Goal: Use online tool/utility: Utilize a website feature to perform a specific function

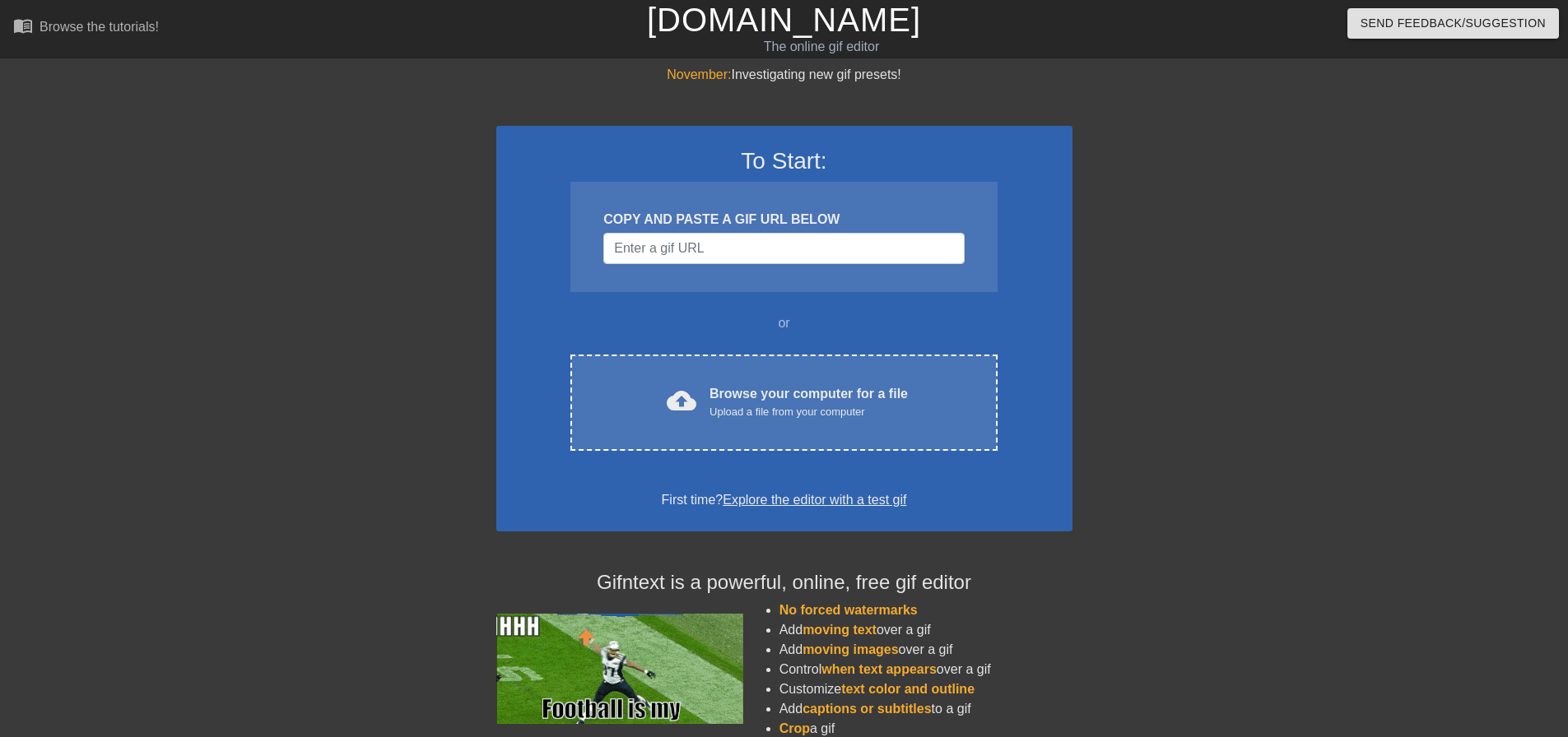
drag, startPoint x: 1514, startPoint y: 351, endPoint x: 1218, endPoint y: 355, distance: 296.0
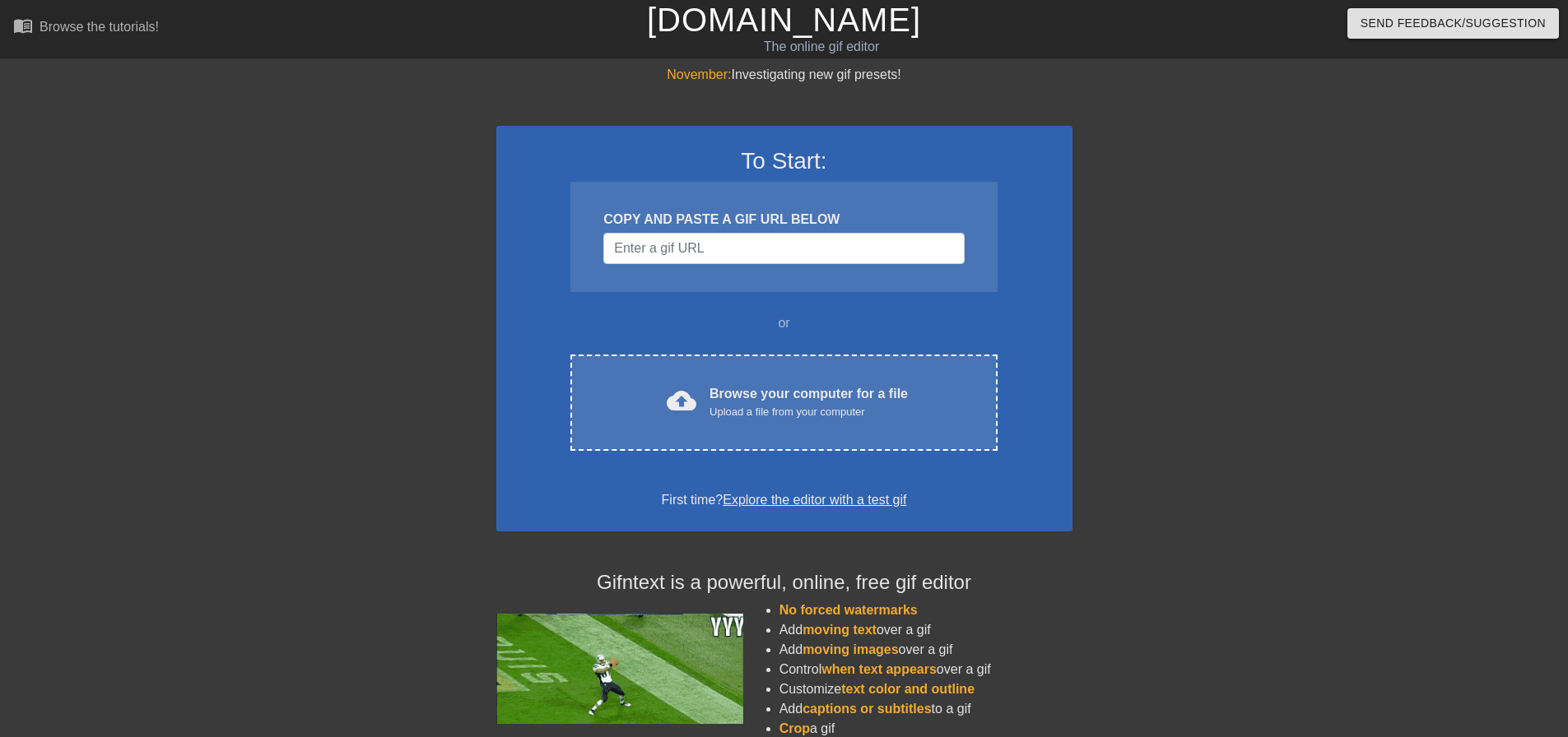
click at [1514, 351] on div "November: Investigating new gif presets! To Start: COPY AND PASTE A GIF URL BEL…" at bounding box center [784, 468] width 1568 height 806
click at [671, 257] on input "Username" at bounding box center [784, 248] width 361 height 32
paste input "https://discord.com/channels/969352813220077608/969361008223207484/141513667774…"
type input "https://discord.com/channels/969352813220077608/969361008223207484/141513667774…"
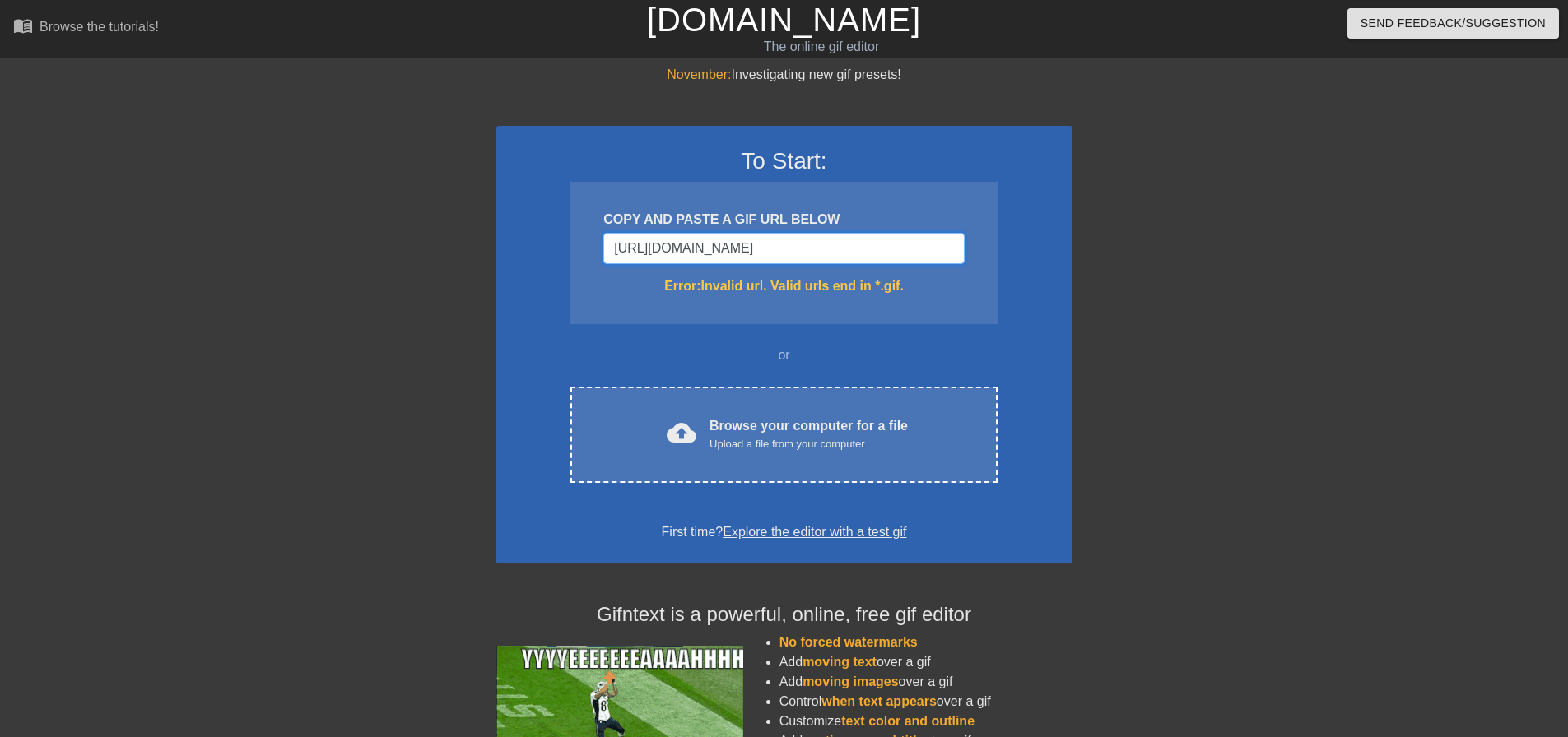
drag, startPoint x: 957, startPoint y: 252, endPoint x: 454, endPoint y: 268, distance: 503.3
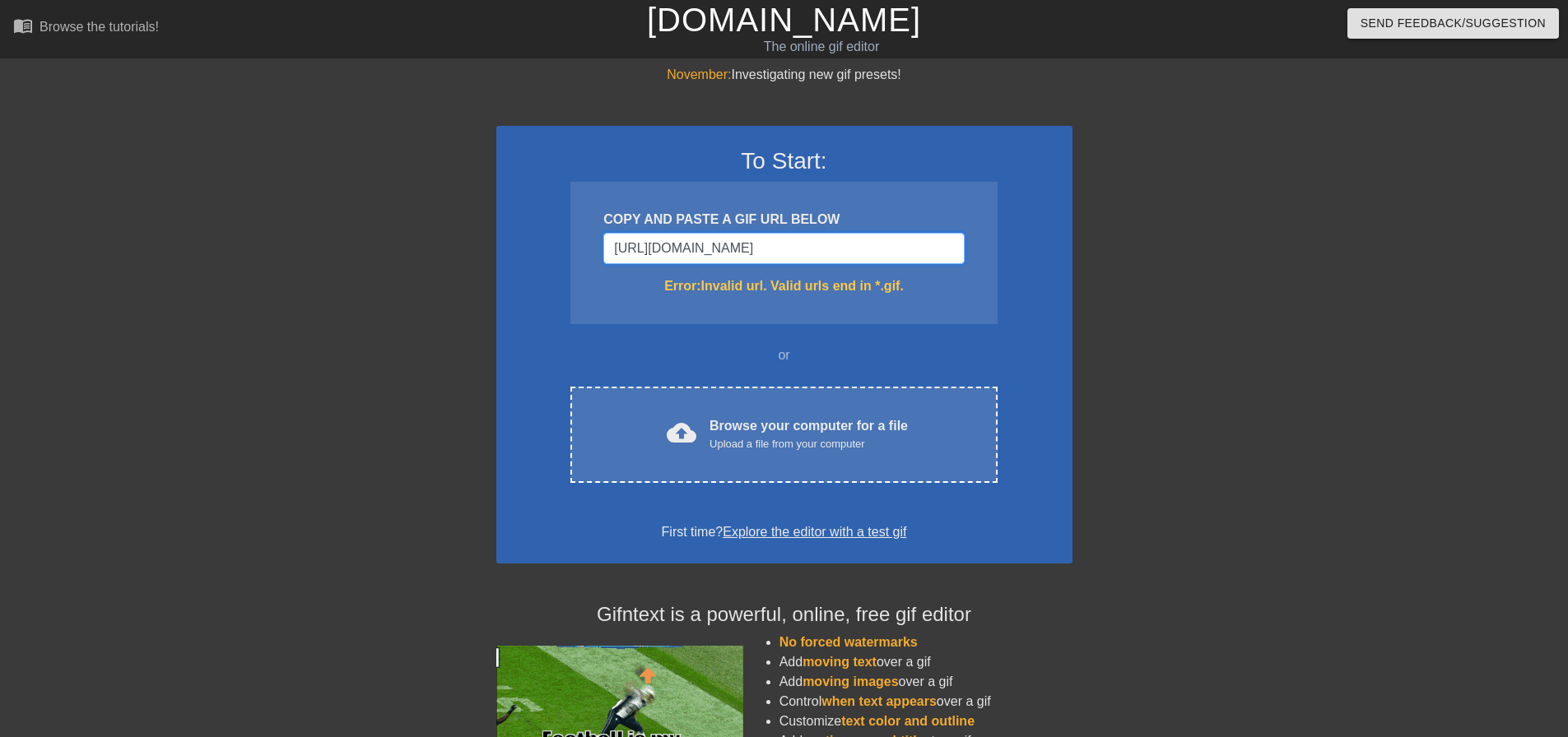
click at [454, 268] on div "November: Investigating new gif presets! To Start: COPY AND PASTE A GIF URL BEL…" at bounding box center [784, 483] width 1568 height 838
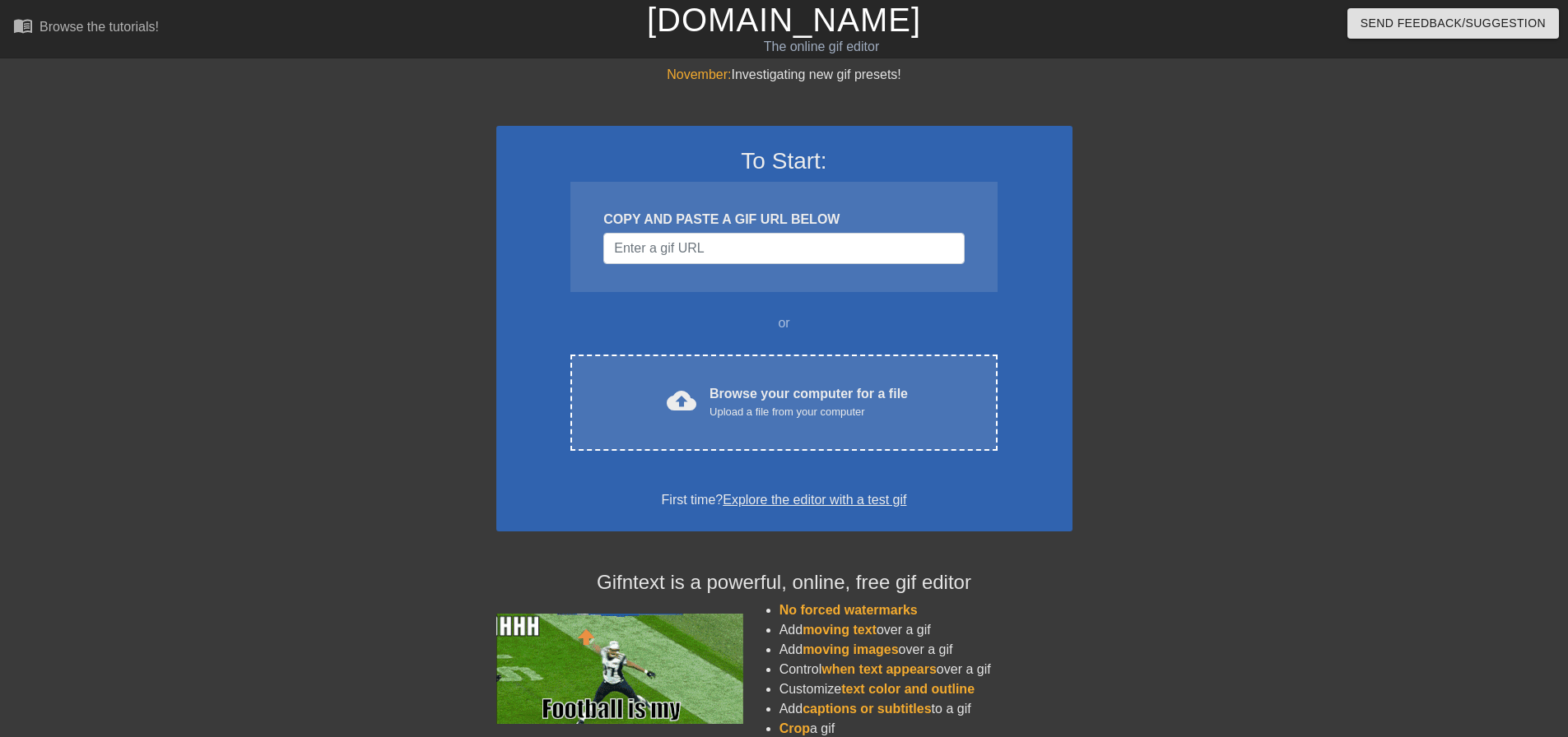
drag, startPoint x: 1509, startPoint y: 362, endPoint x: 1317, endPoint y: 194, distance: 255.1
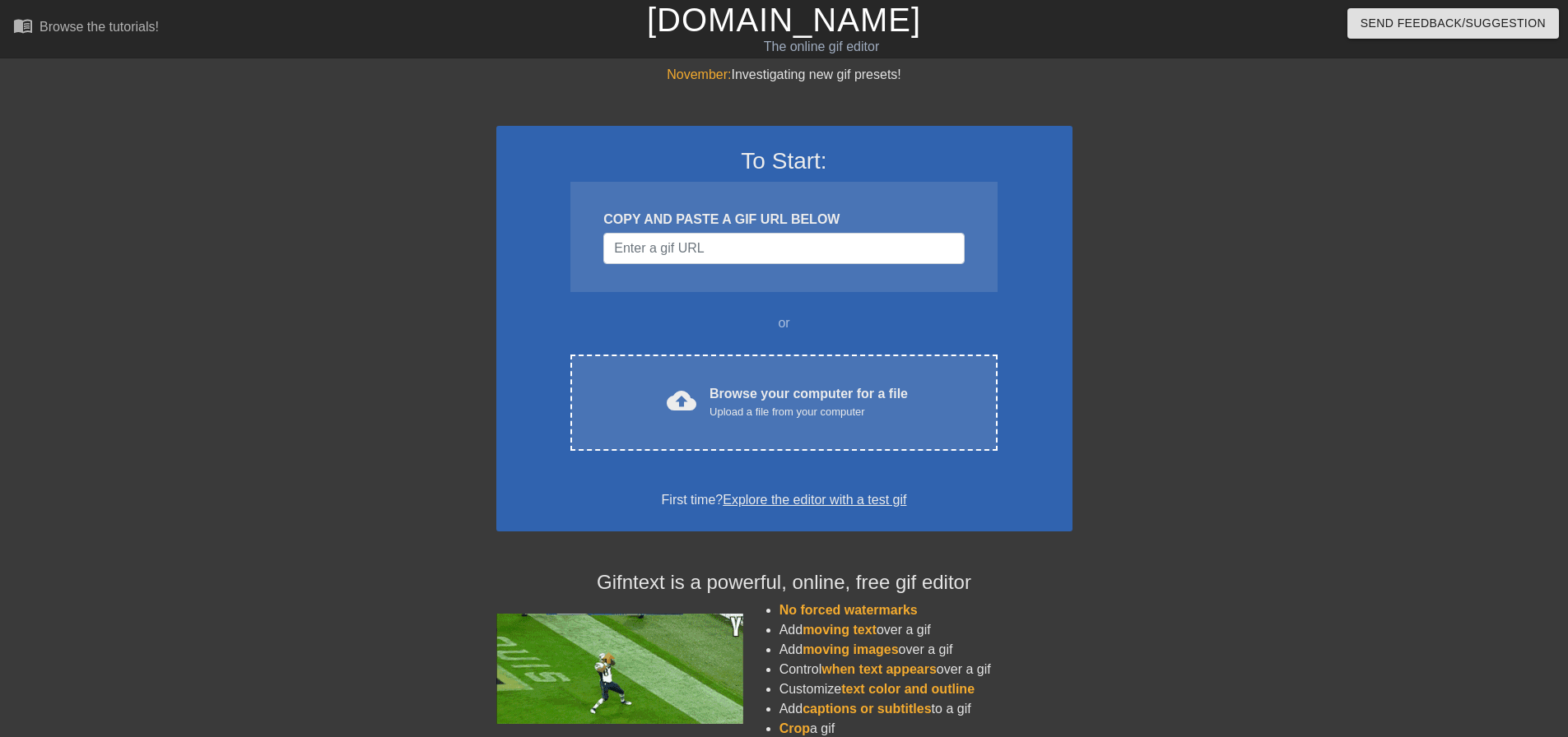
click at [1509, 362] on div "November: Investigating new gif presets! To Start: COPY AND PASTE A GIF URL BEL…" at bounding box center [784, 468] width 1568 height 806
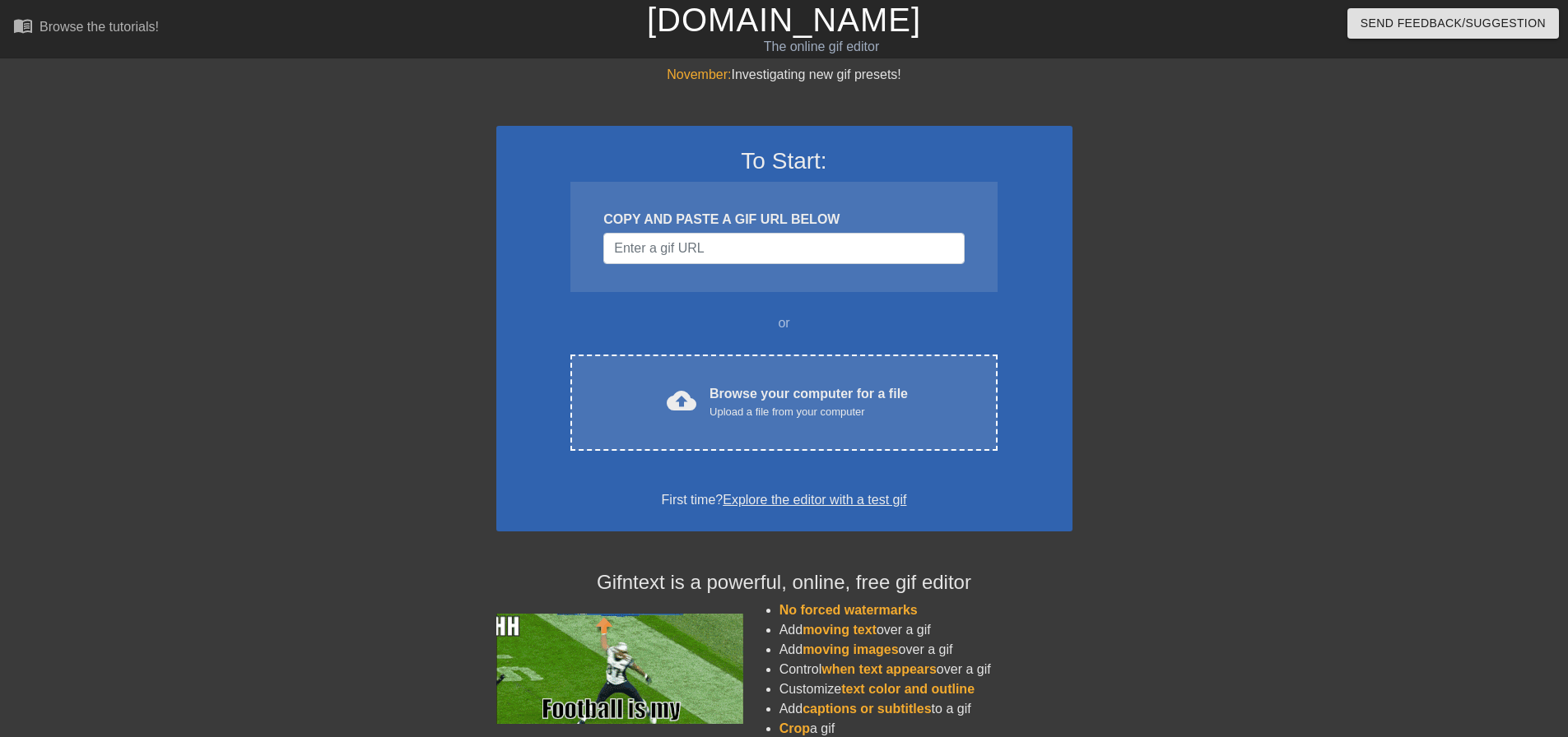
click at [736, 265] on div "COPY AND PASTE A GIF URL BELOW" at bounding box center [784, 237] width 427 height 110
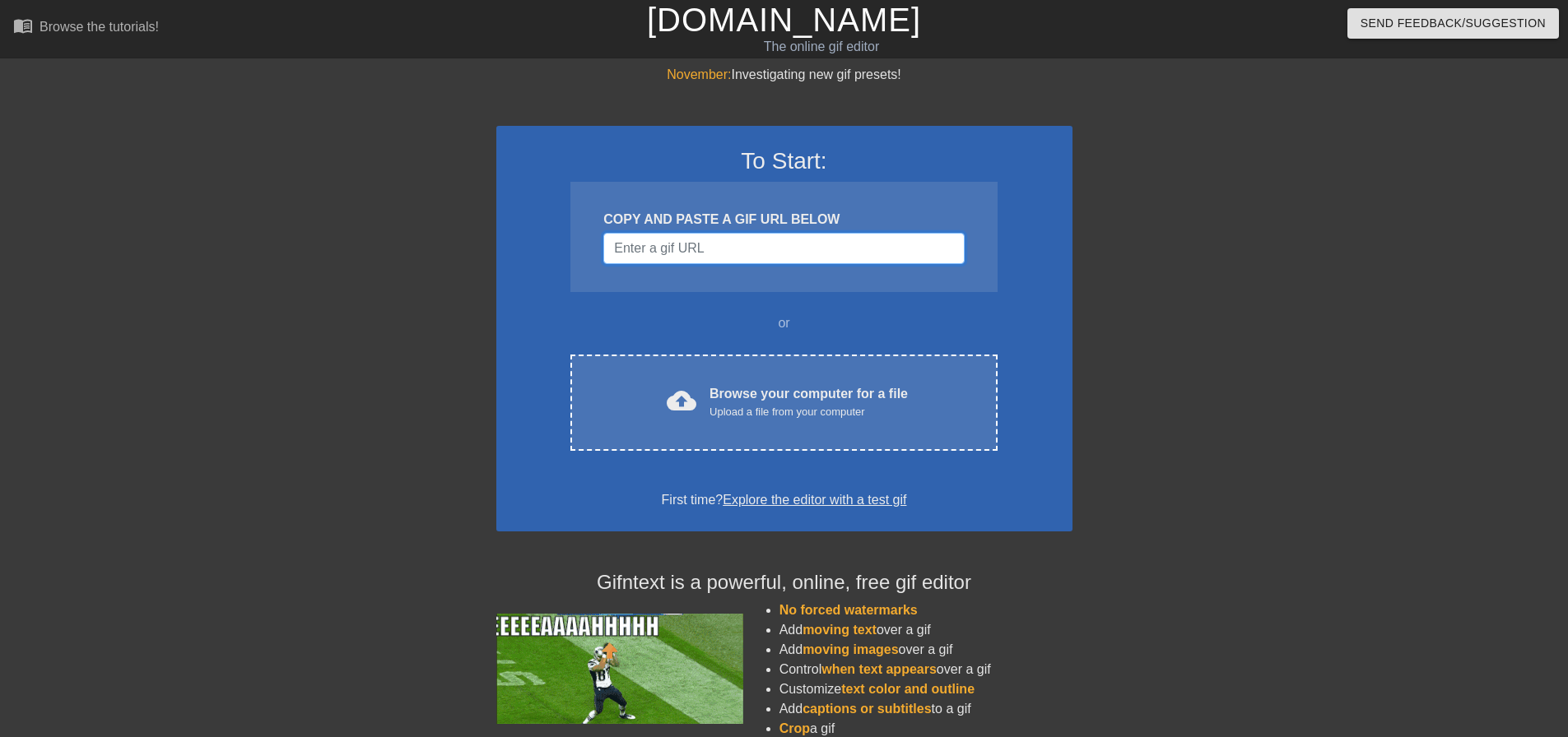
click at [734, 248] on input "Username" at bounding box center [784, 248] width 361 height 32
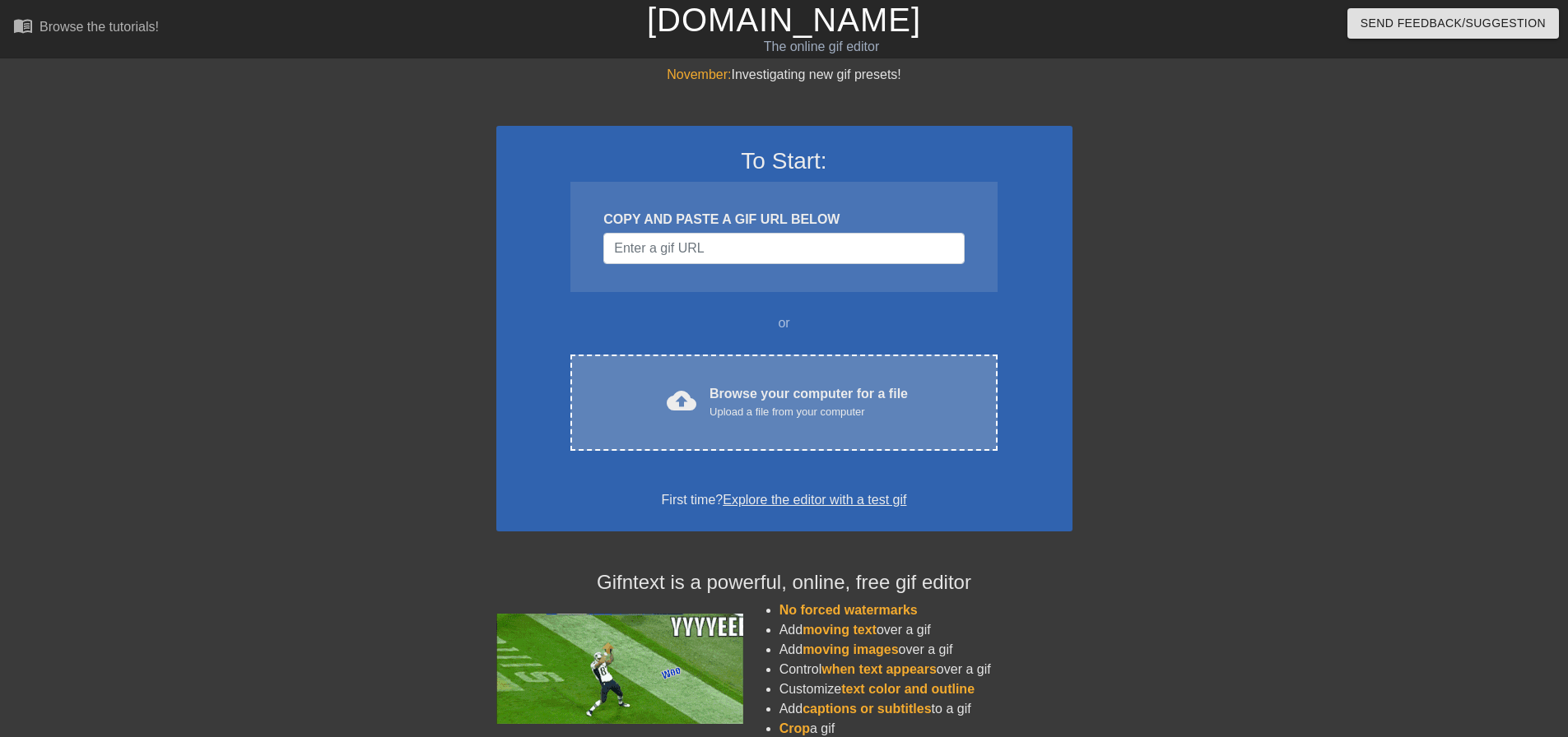
click at [700, 379] on div "cloud_upload Browse your computer for a file Upload a file from your computer C…" at bounding box center [784, 403] width 427 height 96
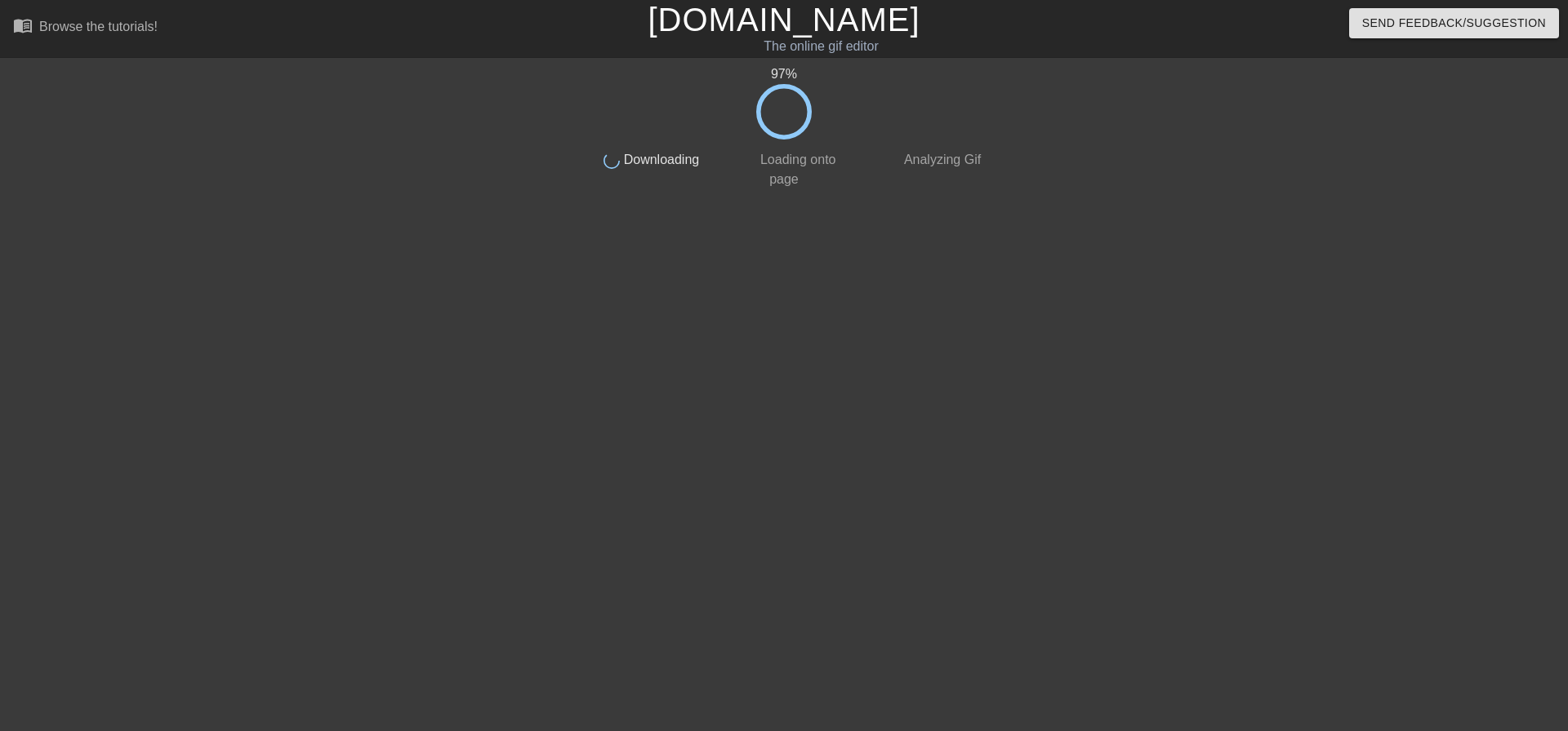
click at [822, 561] on html "menu_book Browse the tutorials! Gifntext.com The online gif editor Send Feedbac…" at bounding box center [784, 280] width 1568 height 561
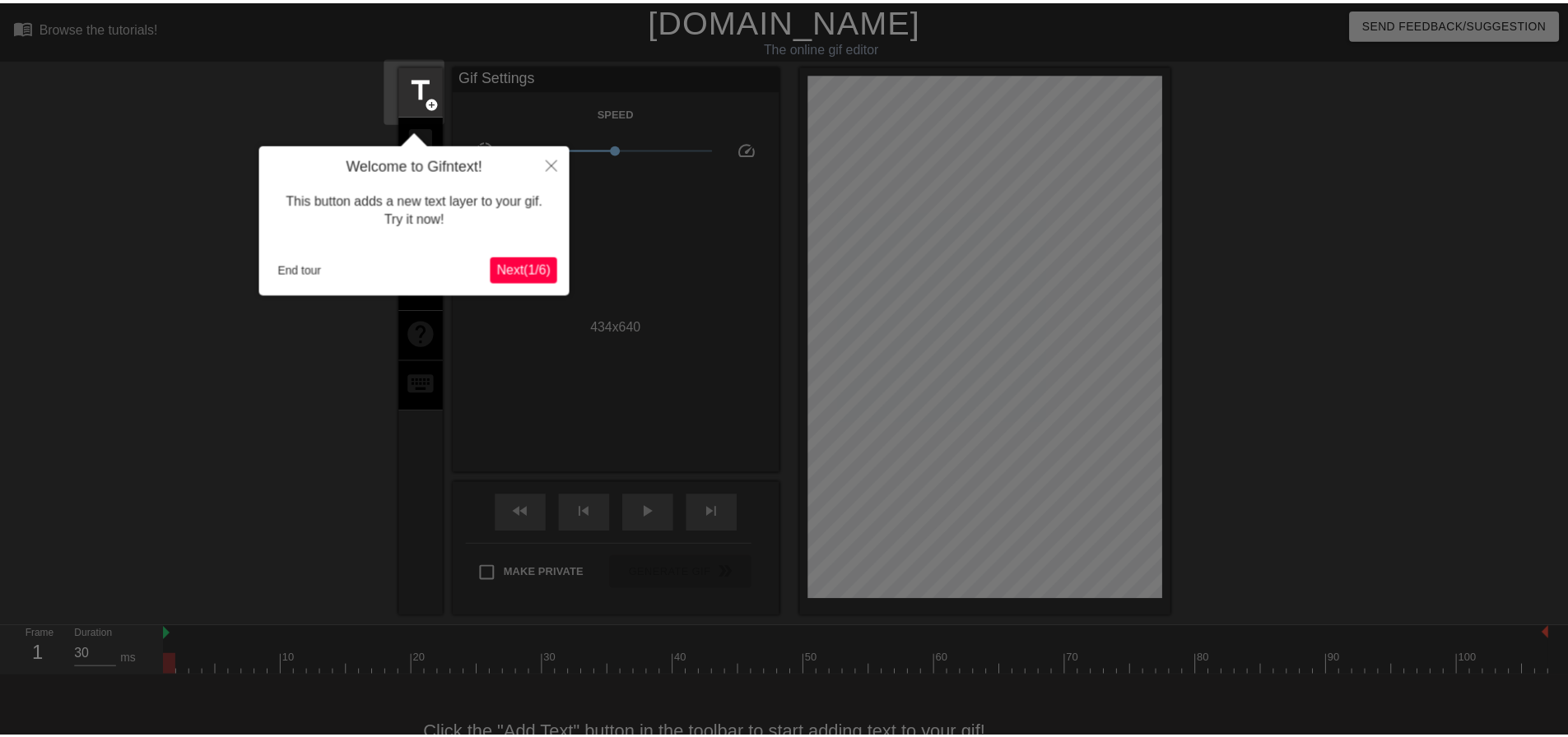
scroll to position [41, 0]
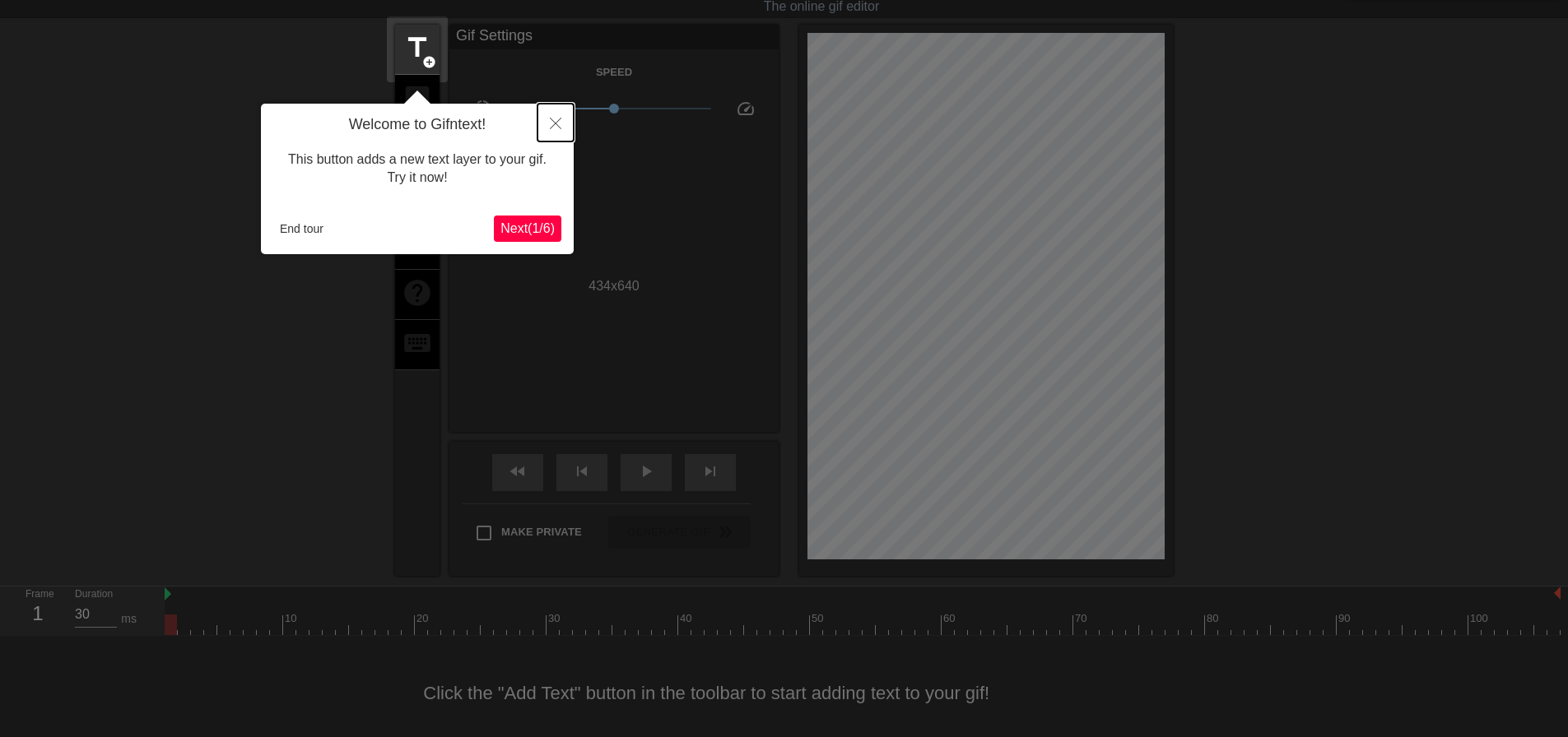
click at [553, 119] on icon "Close" at bounding box center [555, 123] width 12 height 12
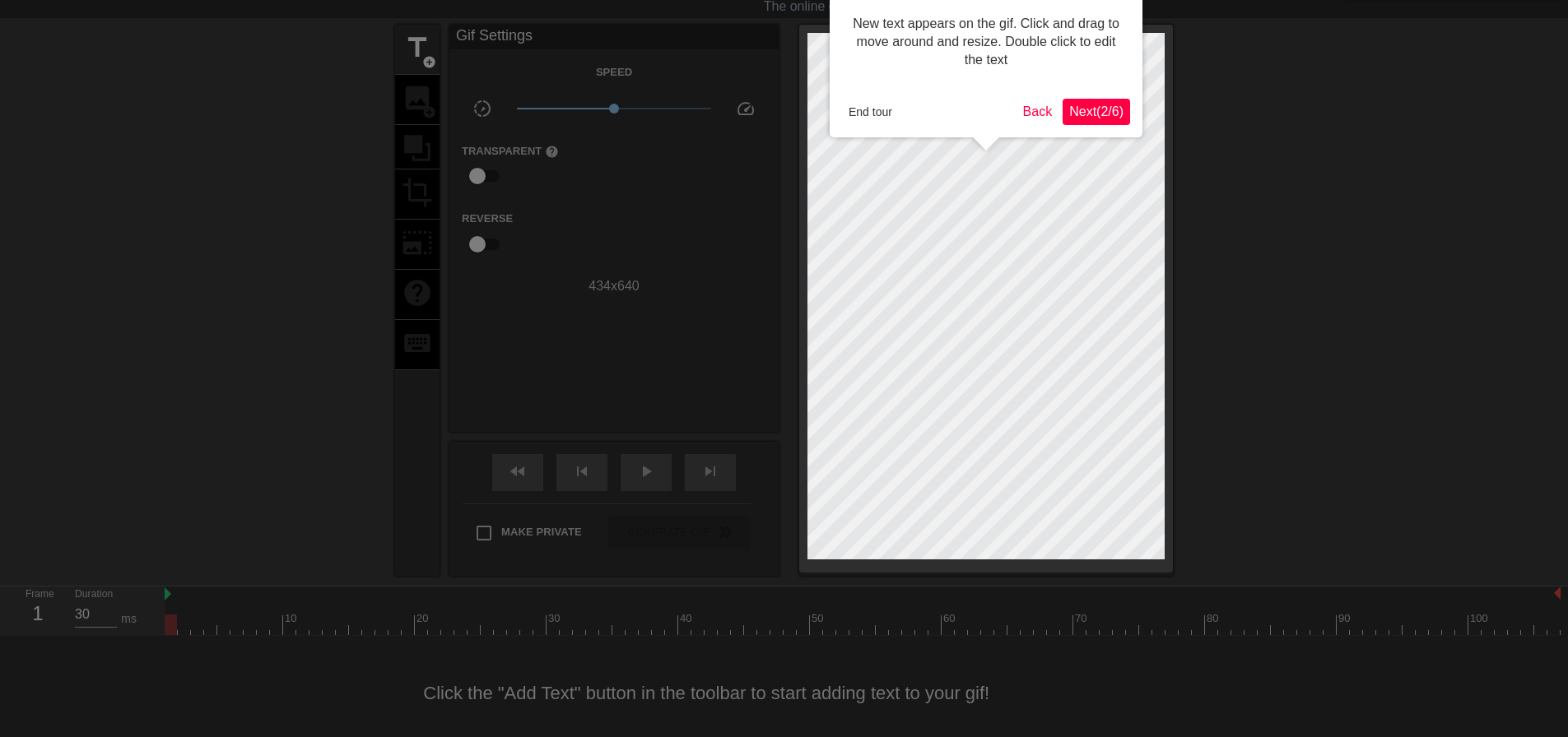
scroll to position [0, 0]
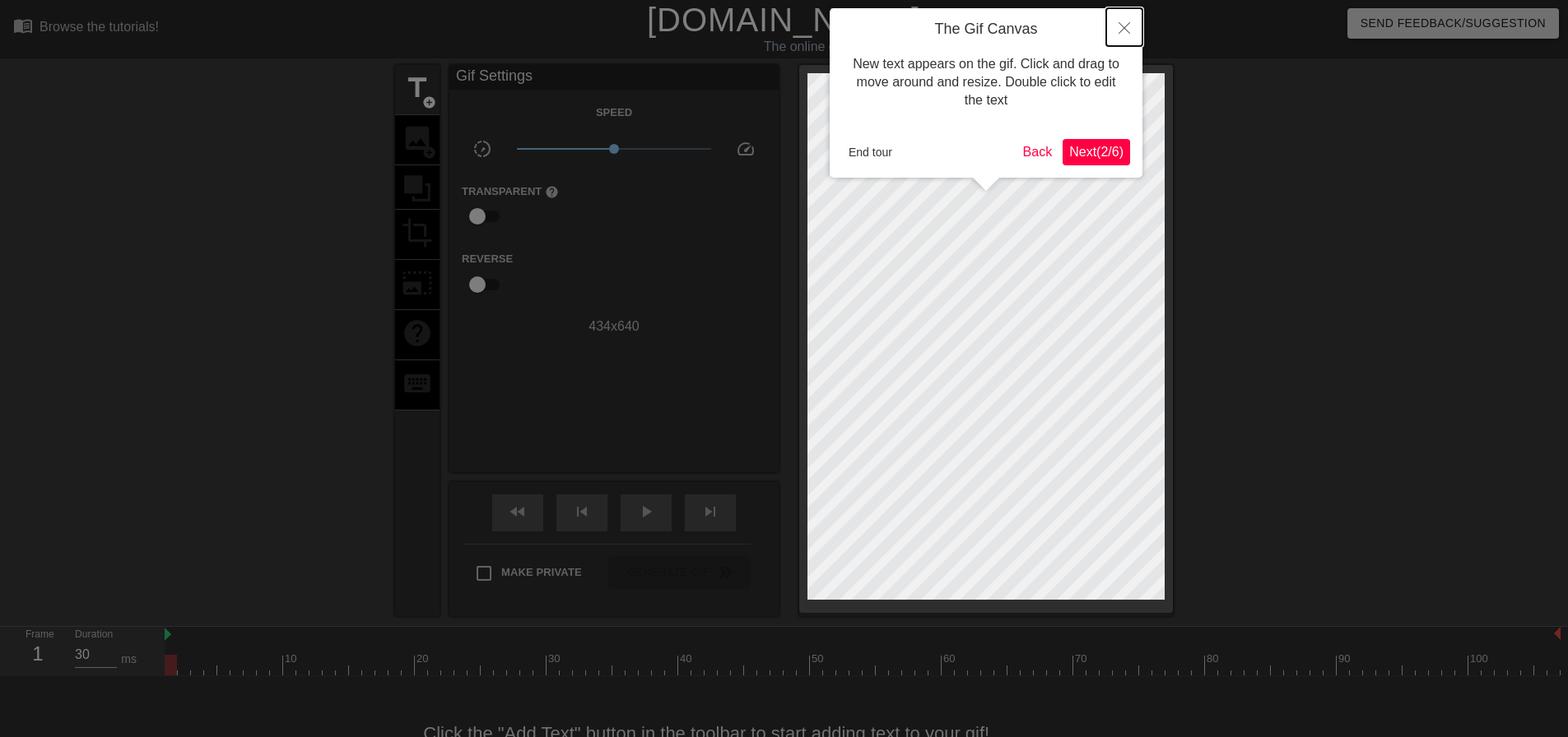
click at [1120, 33] on icon "Close" at bounding box center [1124, 28] width 12 height 12
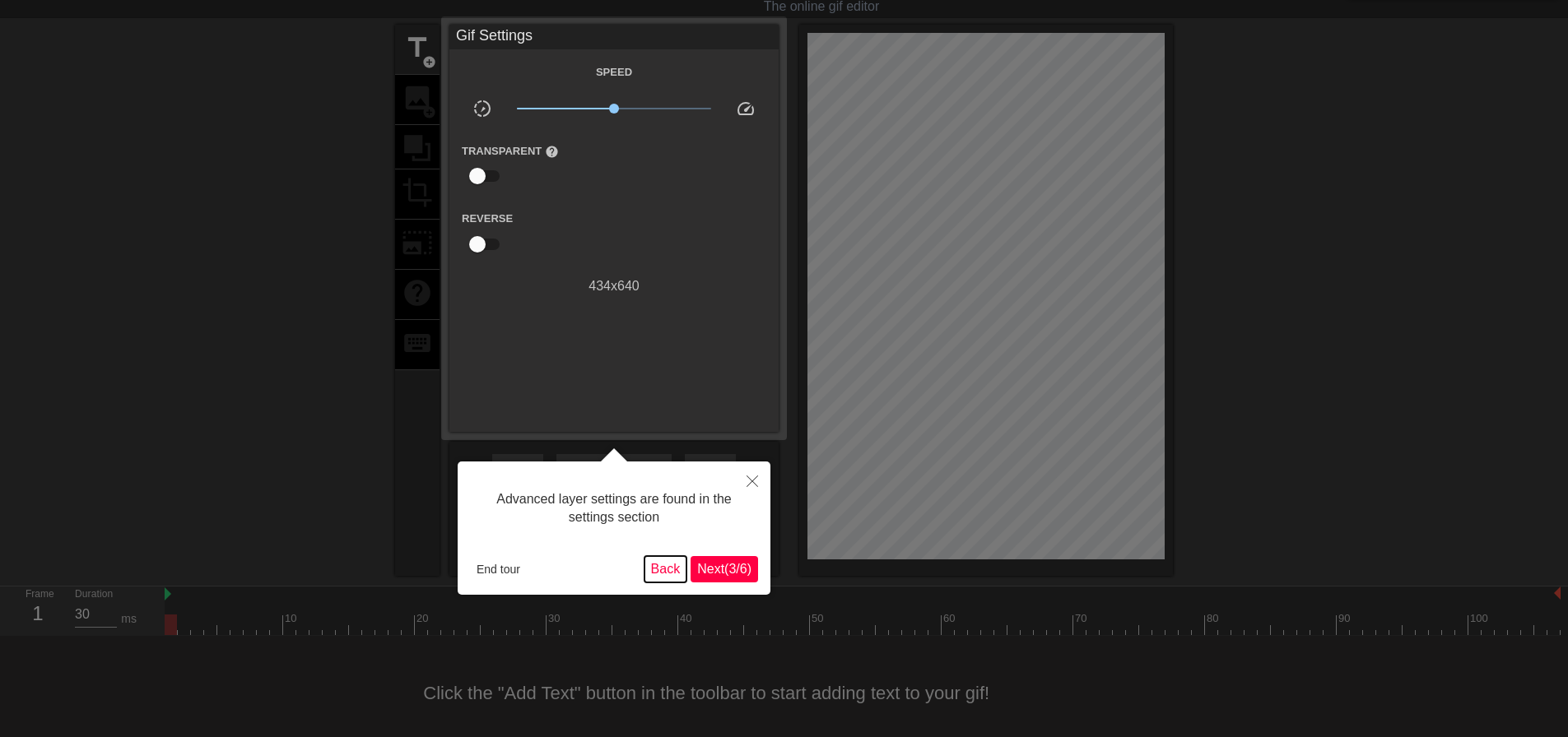
click at [659, 564] on button "Back" at bounding box center [666, 569] width 43 height 26
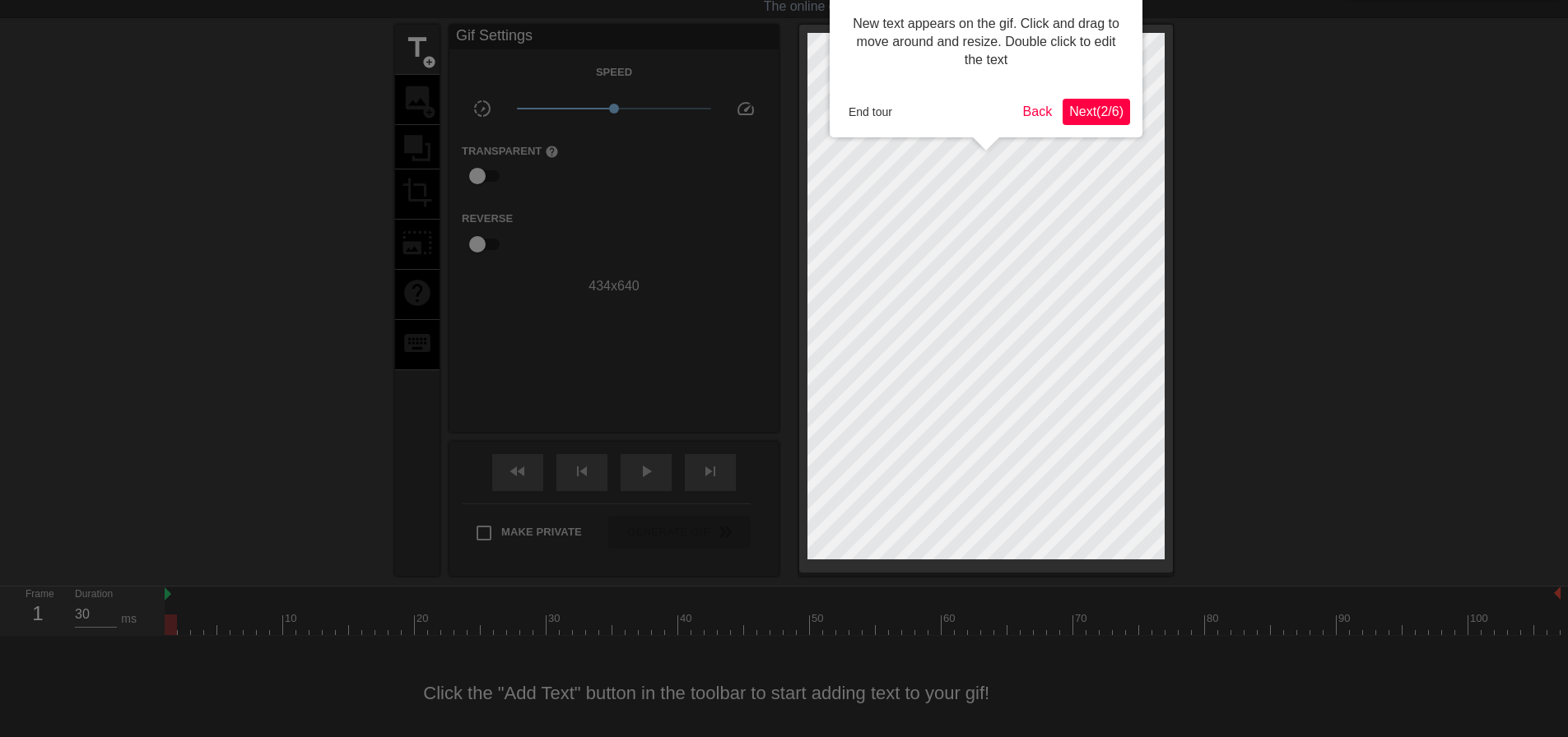
scroll to position [0, 0]
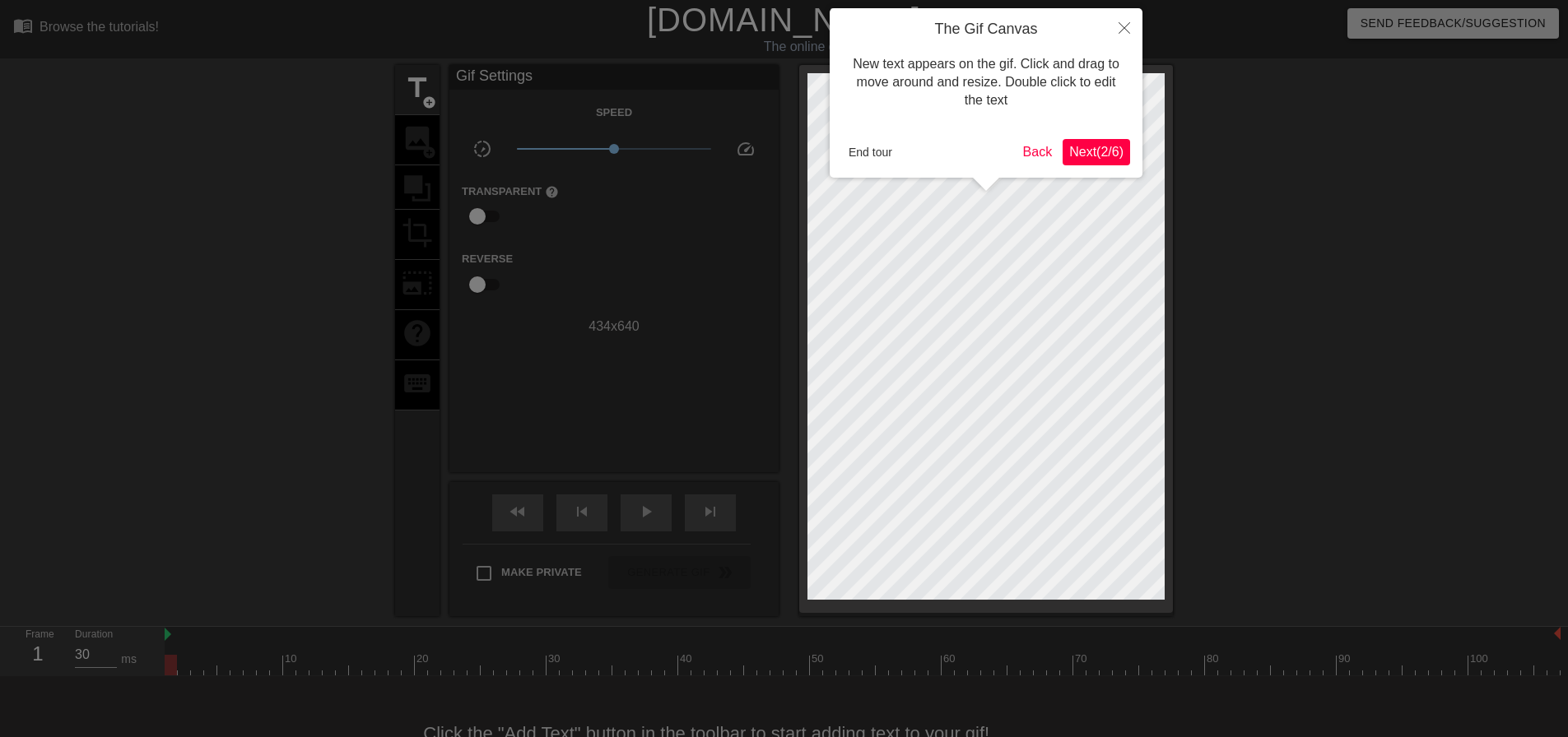
click at [1104, 157] on span "Next ( 2 / 6 )" at bounding box center [1097, 151] width 54 height 14
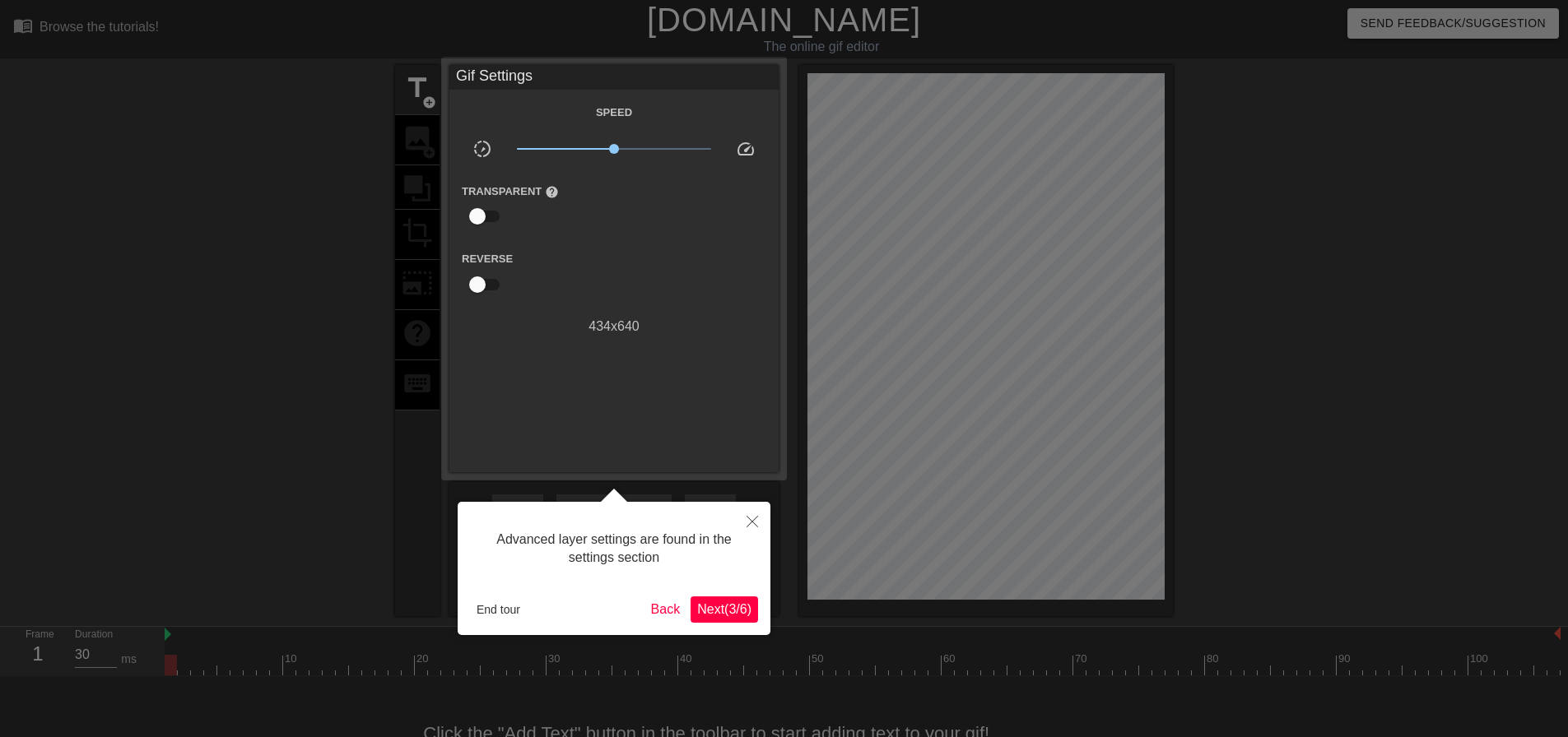
scroll to position [41, 0]
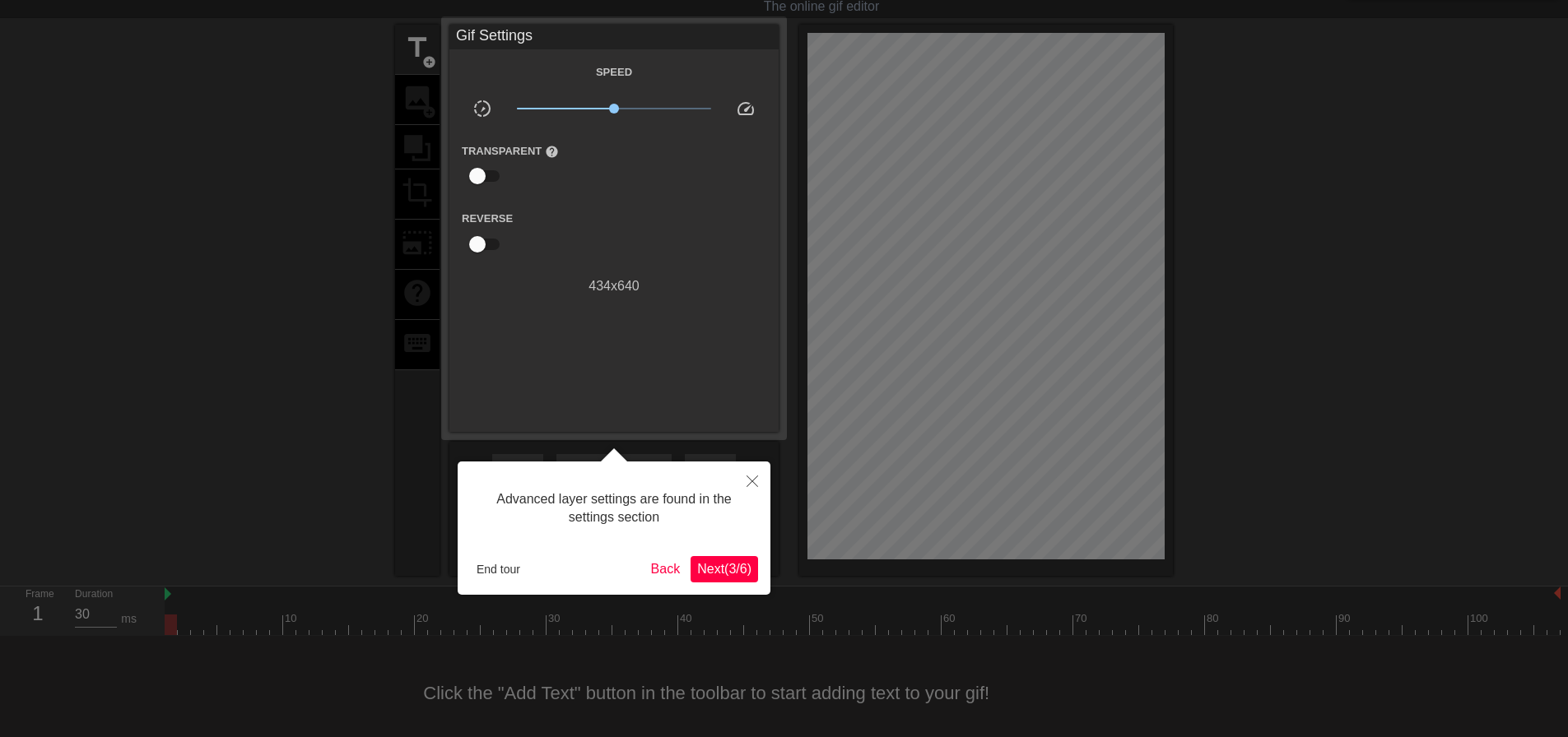
click at [712, 569] on span "Next ( 3 / 6 )" at bounding box center [725, 569] width 54 height 14
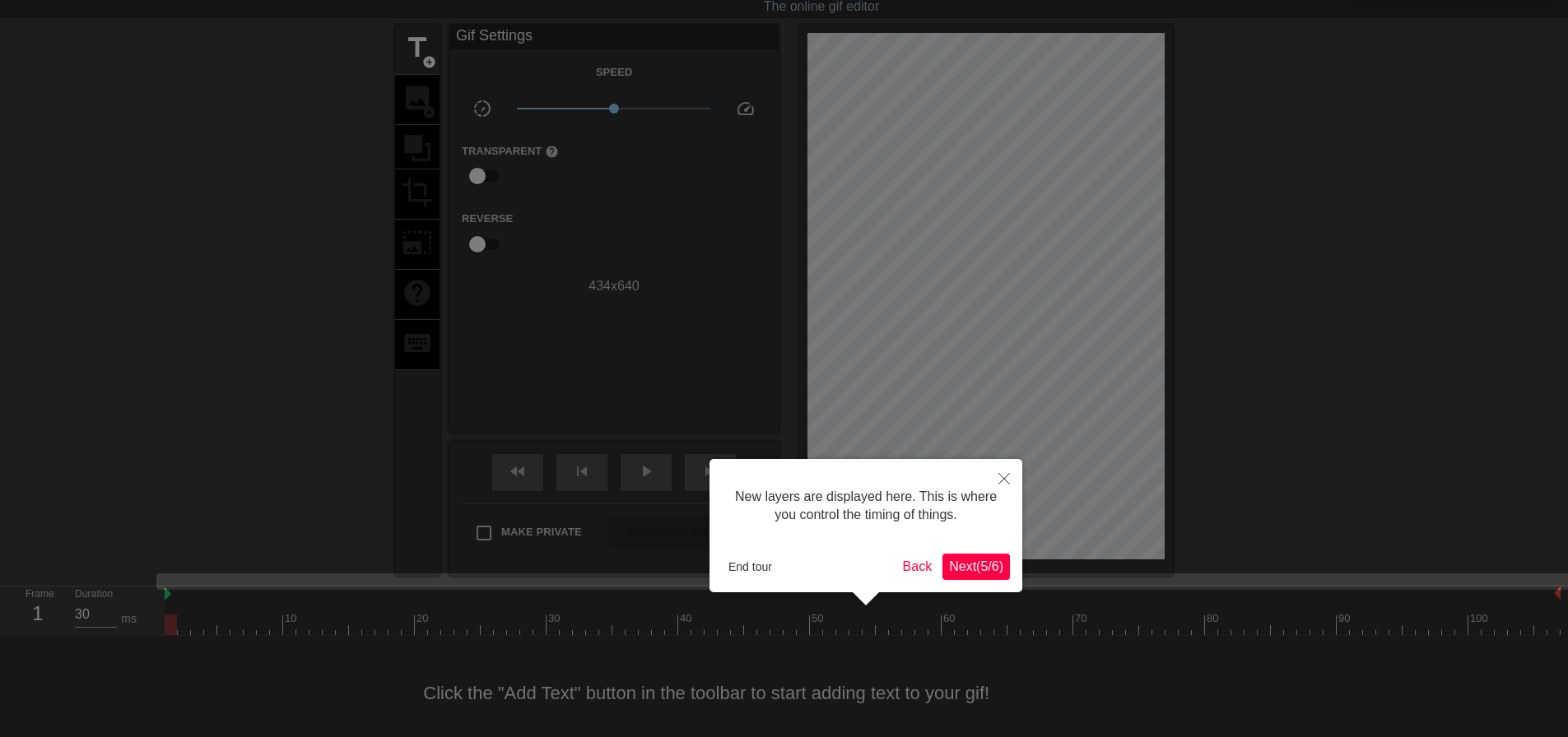
click at [967, 572] on span "Next ( 5 / 6 )" at bounding box center [976, 566] width 54 height 14
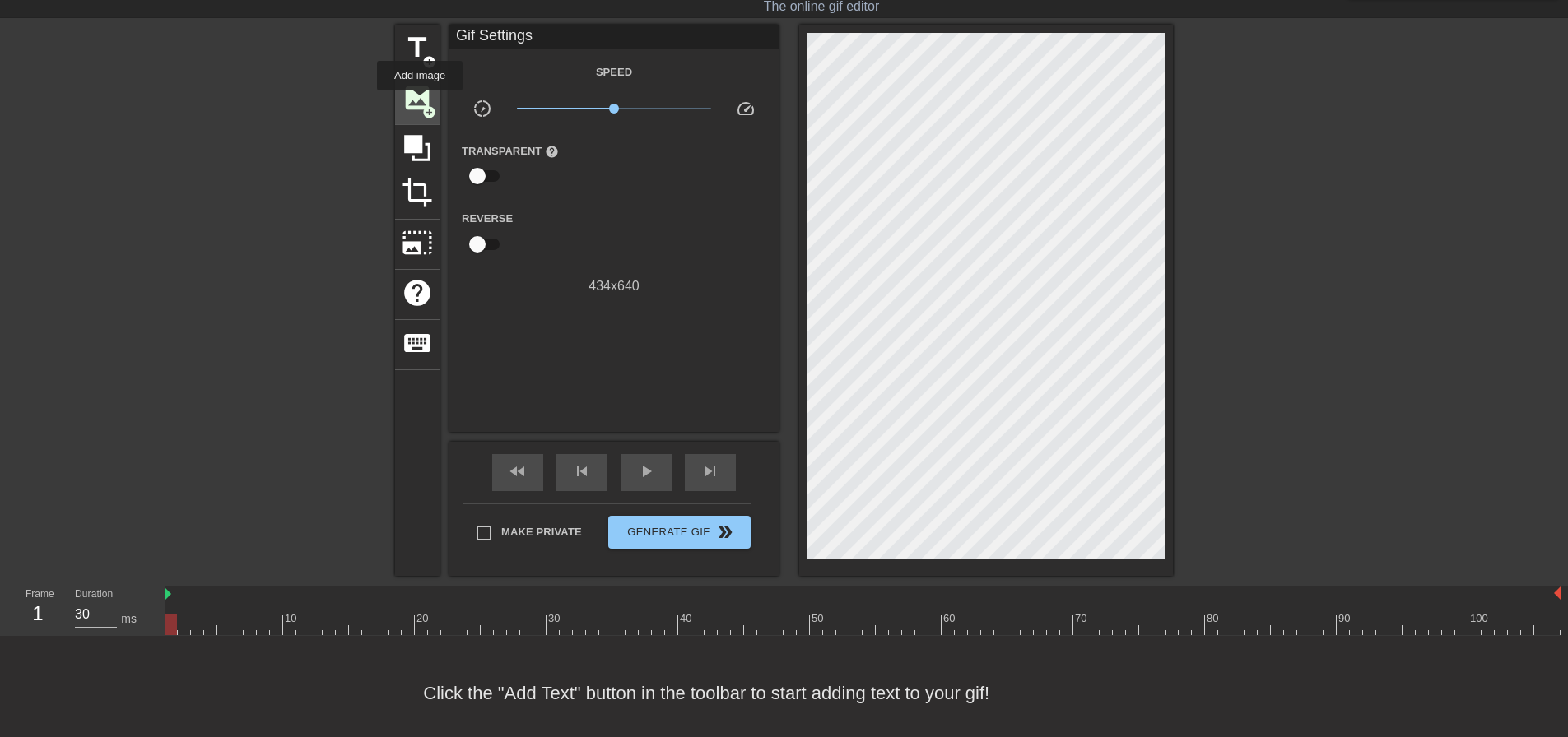
click at [418, 100] on span "image" at bounding box center [418, 98] width 32 height 32
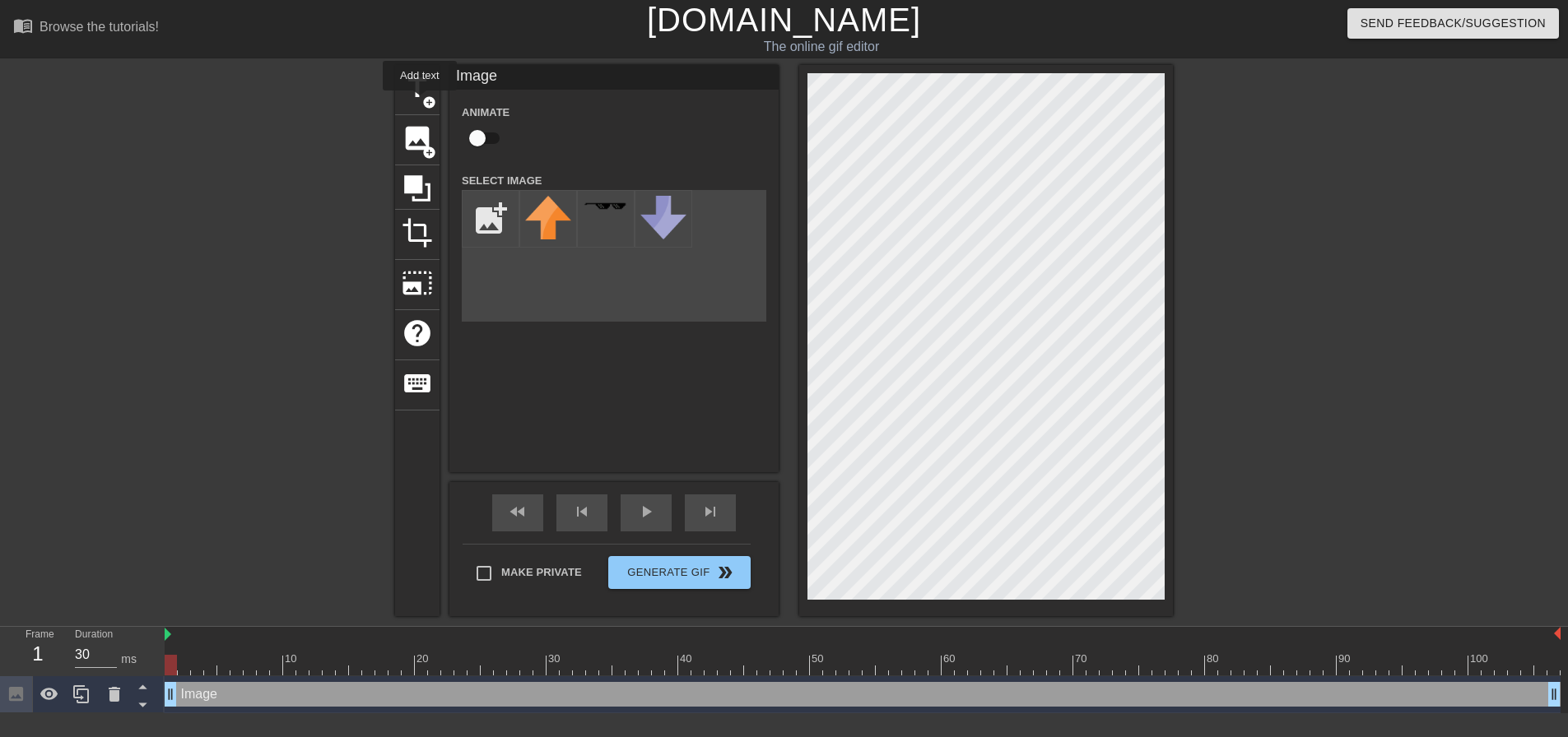
scroll to position [0, 0]
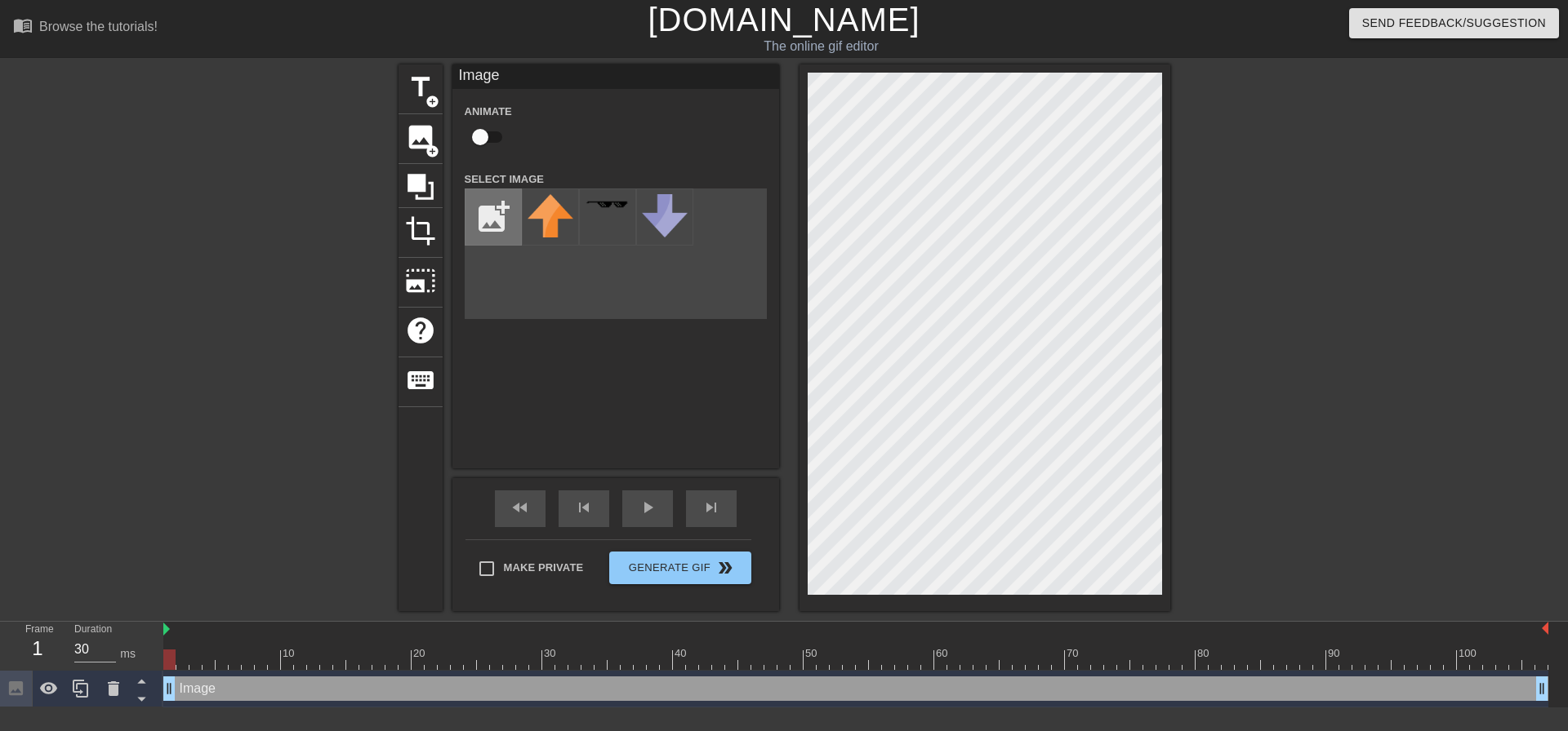
click at [498, 201] on input "file" at bounding box center [493, 217] width 56 height 56
type input "C:\fakepath\Screenshot 2025-09-09 194449.png"
click at [550, 212] on img at bounding box center [550, 214] width 46 height 40
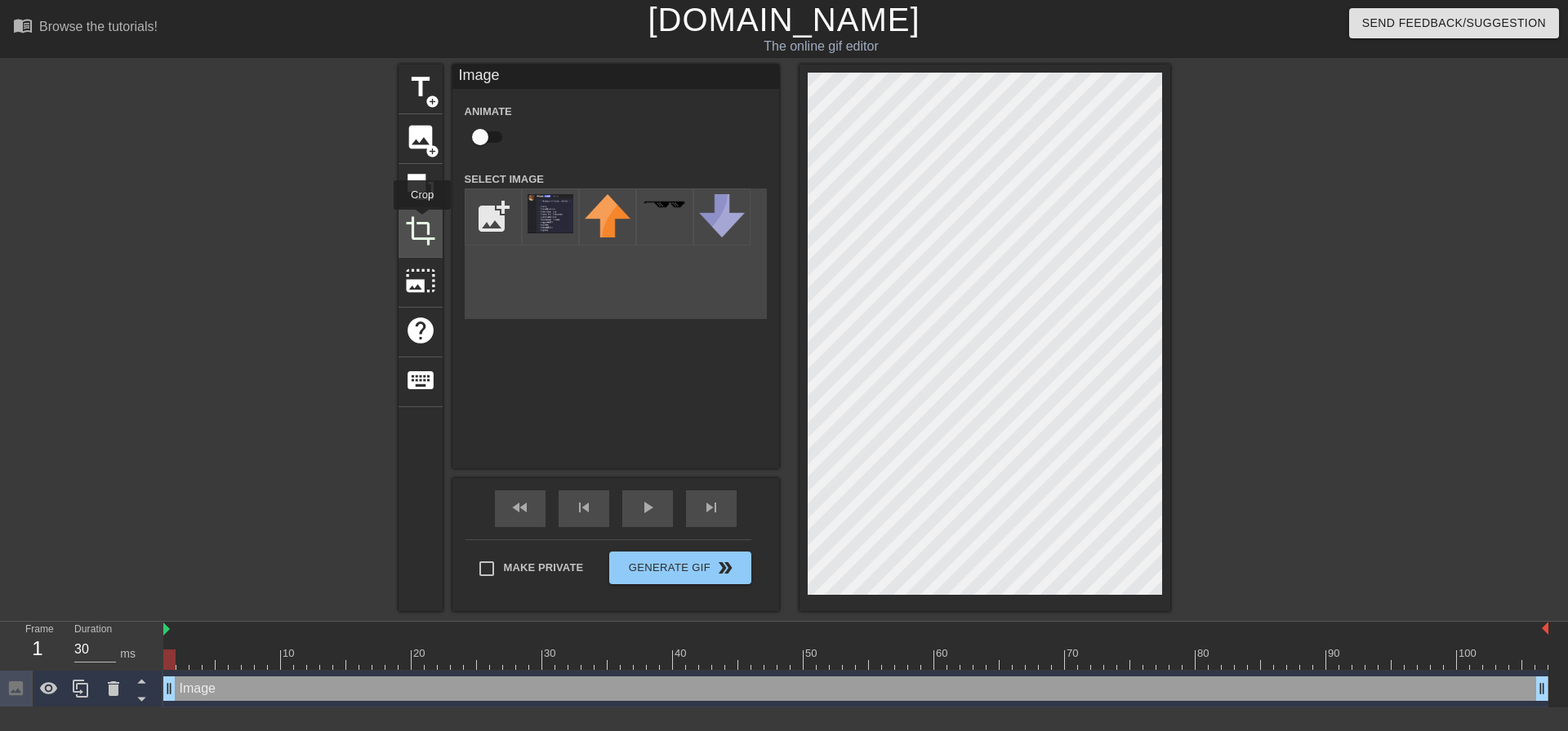
click at [422, 221] on span "crop" at bounding box center [421, 231] width 31 height 31
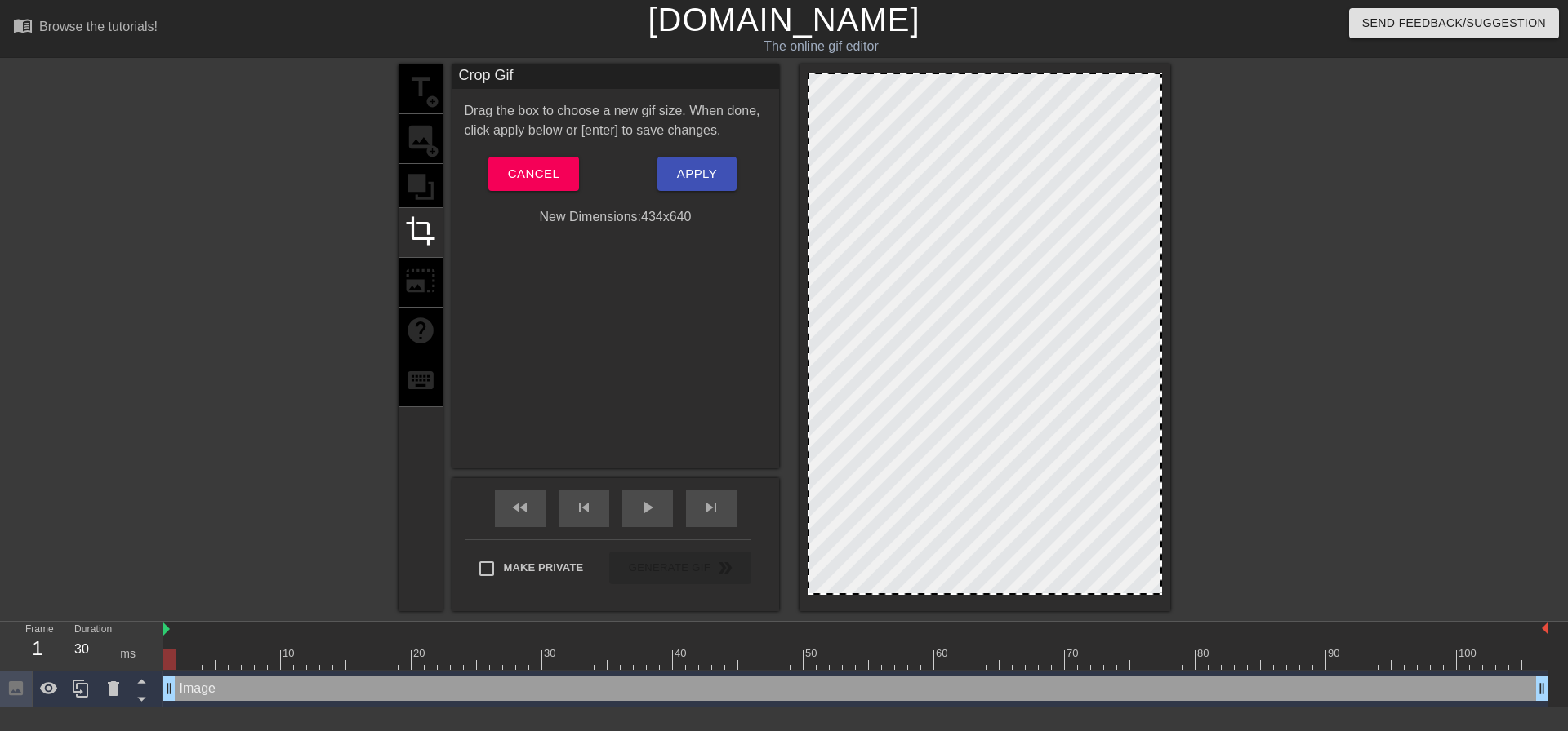
click at [416, 85] on div "title add_circle image add_circle crop photo_size_select_large help keyboard" at bounding box center [421, 338] width 44 height 547
click at [563, 171] on button "Cancel" at bounding box center [534, 174] width 91 height 34
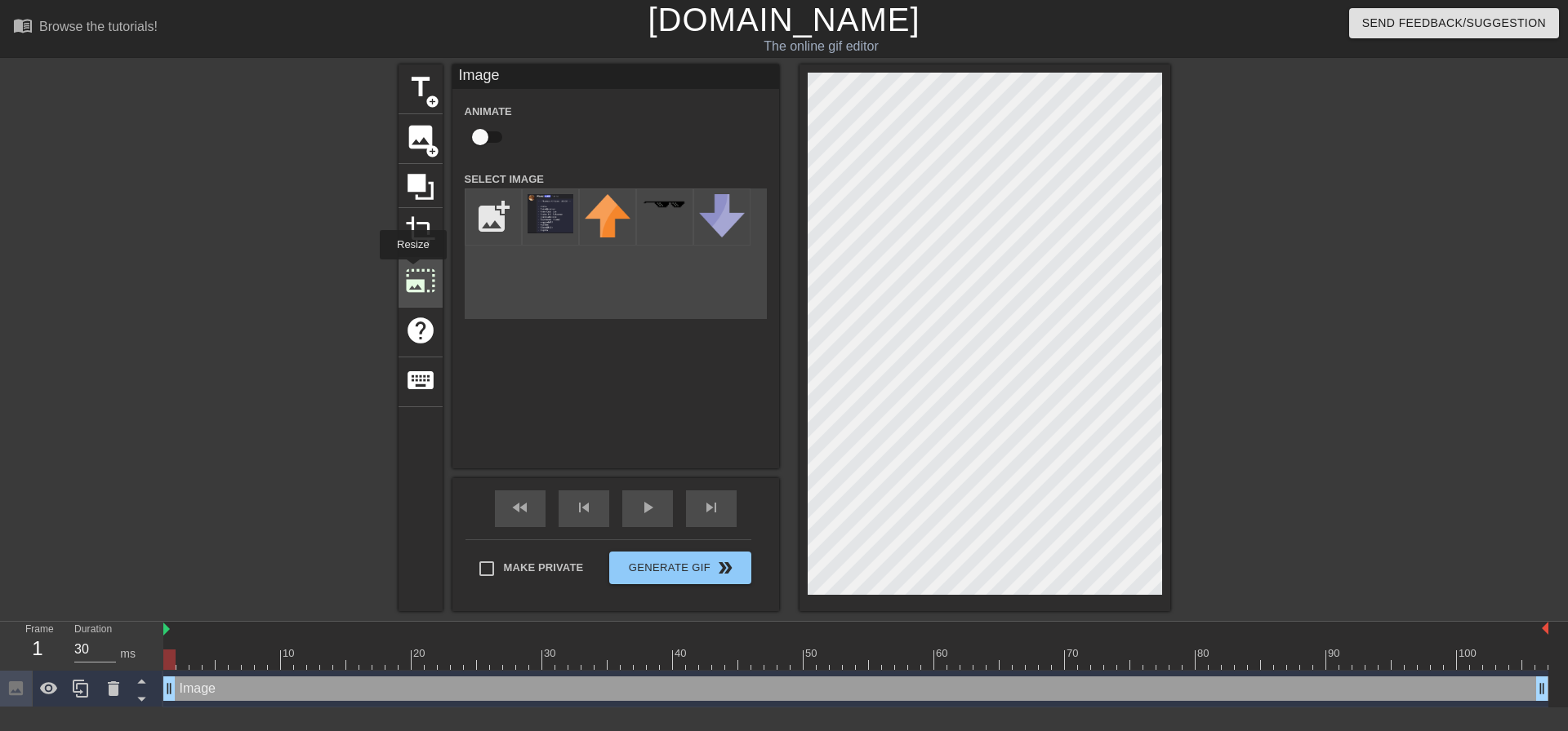
click at [412, 271] on span "photo_size_select_large" at bounding box center [421, 280] width 31 height 31
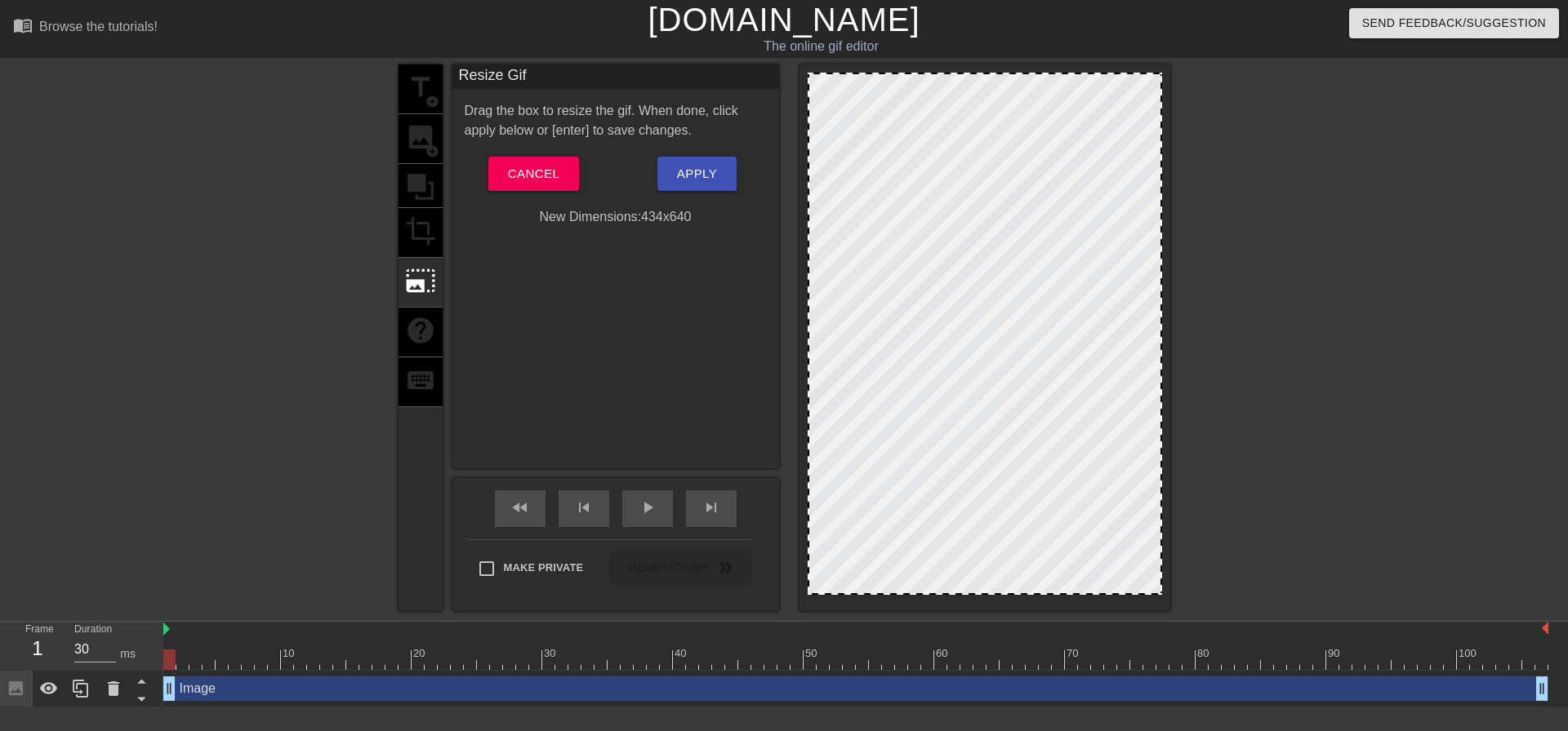
drag, startPoint x: 811, startPoint y: 75, endPoint x: 827, endPoint y: 94, distance: 24.8
click at [827, 94] on div at bounding box center [985, 334] width 354 height 523
click at [576, 167] on button "Cancel" at bounding box center [534, 174] width 91 height 34
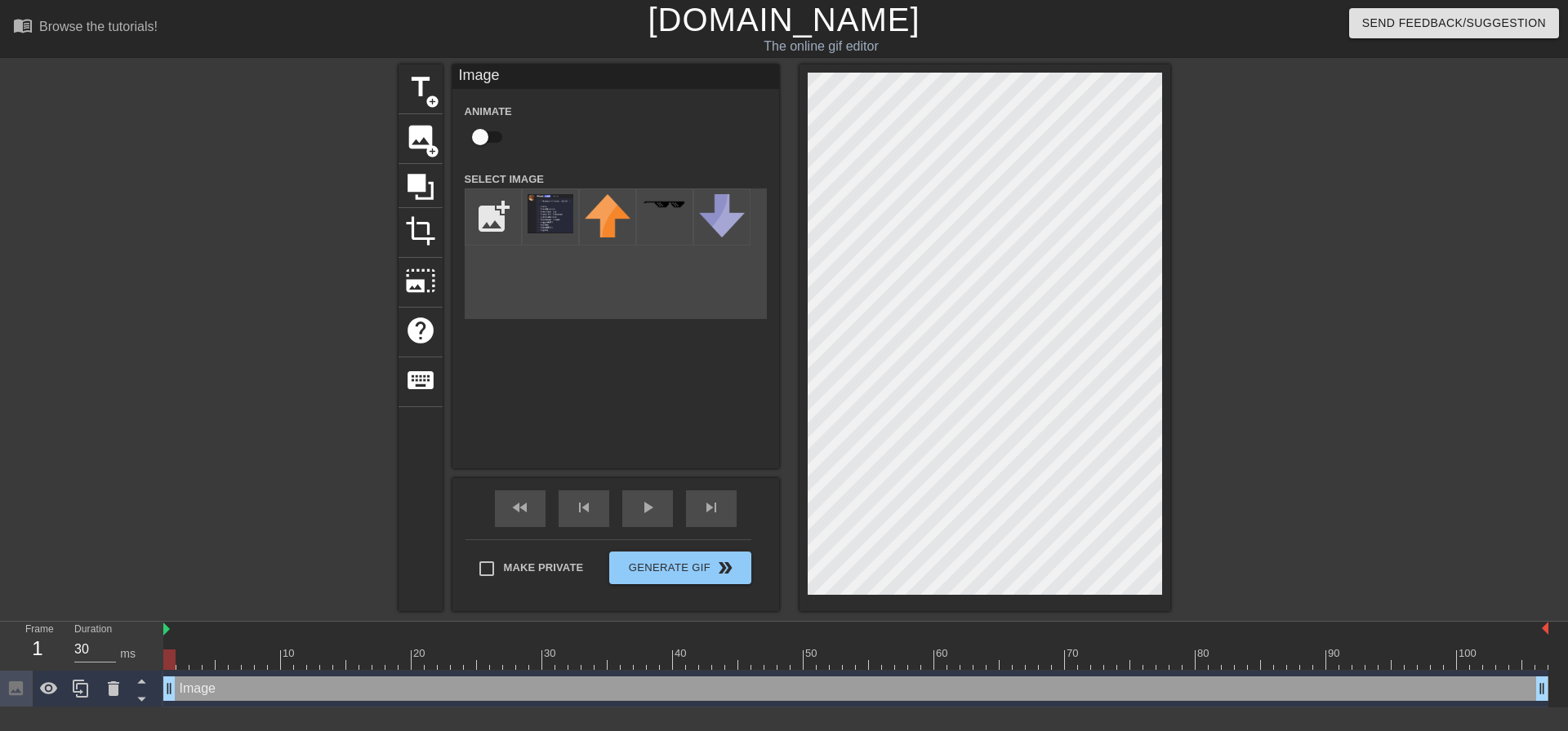
click at [579, 260] on div "title add_circle image add_circle crop photo_size_select_large help keyboard Im…" at bounding box center [784, 338] width 772 height 547
click at [474, 138] on input "checkbox" at bounding box center [481, 137] width 93 height 31
click at [487, 132] on input "checkbox" at bounding box center [496, 137] width 93 height 31
checkbox input "false"
click at [427, 262] on div "photo_size_select_large" at bounding box center [421, 282] width 44 height 49
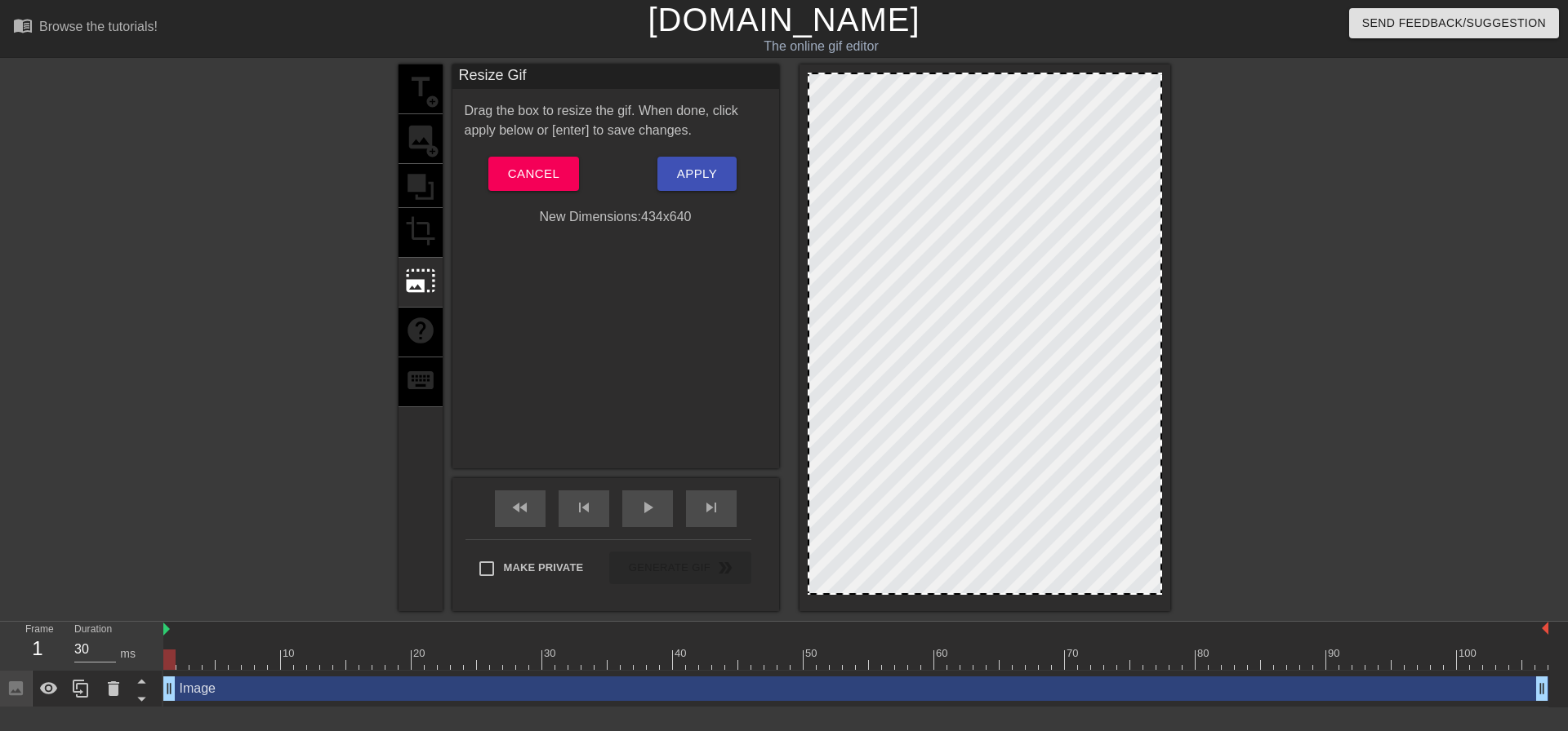
drag, startPoint x: 873, startPoint y: 90, endPoint x: 875, endPoint y: 114, distance: 24.1
click at [875, 114] on div at bounding box center [985, 334] width 354 height 523
drag, startPoint x: 903, startPoint y: 75, endPoint x: 864, endPoint y: 101, distance: 46.9
click at [890, 96] on div at bounding box center [985, 334] width 354 height 523
drag, startPoint x: 810, startPoint y: 74, endPoint x: 818, endPoint y: 83, distance: 12.0
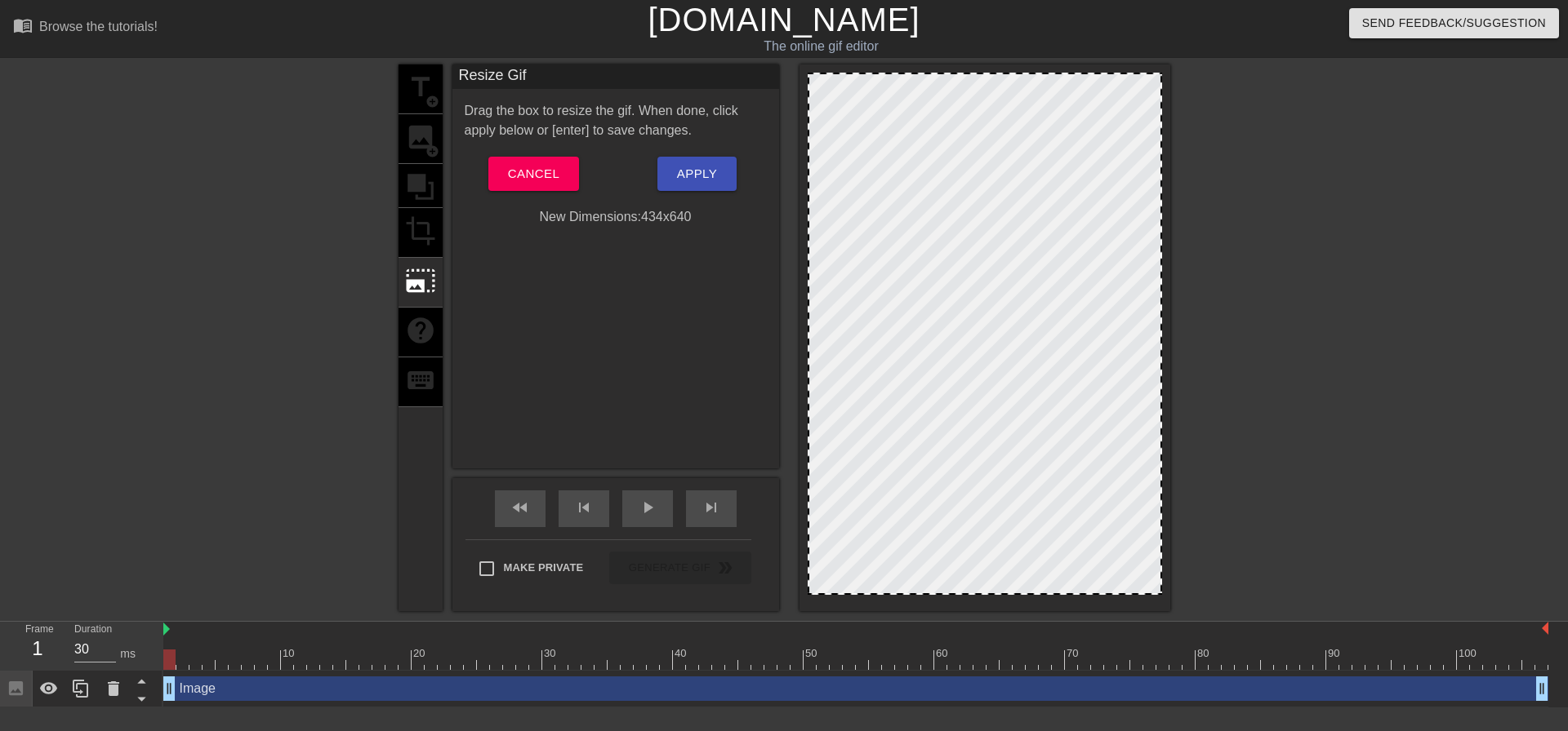
click at [818, 83] on div at bounding box center [985, 334] width 354 height 523
drag, startPoint x: 811, startPoint y: 75, endPoint x: 901, endPoint y: 121, distance: 101.1
click at [856, 115] on div at bounding box center [985, 334] width 354 height 523
drag, startPoint x: 1116, startPoint y: 140, endPoint x: 1000, endPoint y: 157, distance: 117.2
click at [1050, 231] on div at bounding box center [985, 334] width 354 height 523
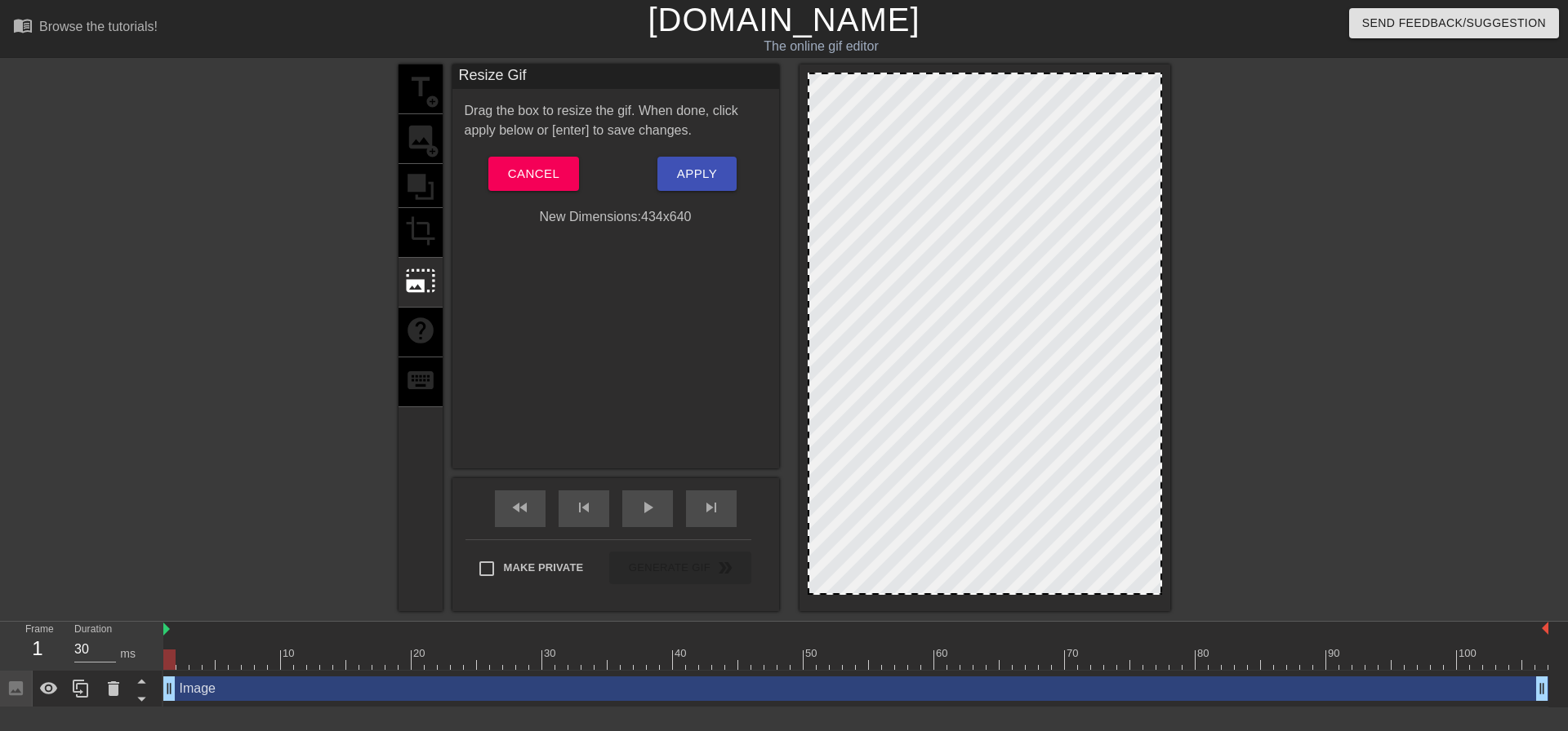
drag, startPoint x: 1039, startPoint y: 111, endPoint x: 851, endPoint y: 282, distance: 254.1
click at [854, 327] on div at bounding box center [985, 334] width 354 height 523
drag, startPoint x: 1162, startPoint y: 476, endPoint x: 977, endPoint y: 481, distance: 185.1
click at [1023, 481] on div at bounding box center [985, 338] width 371 height 547
click at [641, 509] on span "play_arrow" at bounding box center [648, 507] width 20 height 20
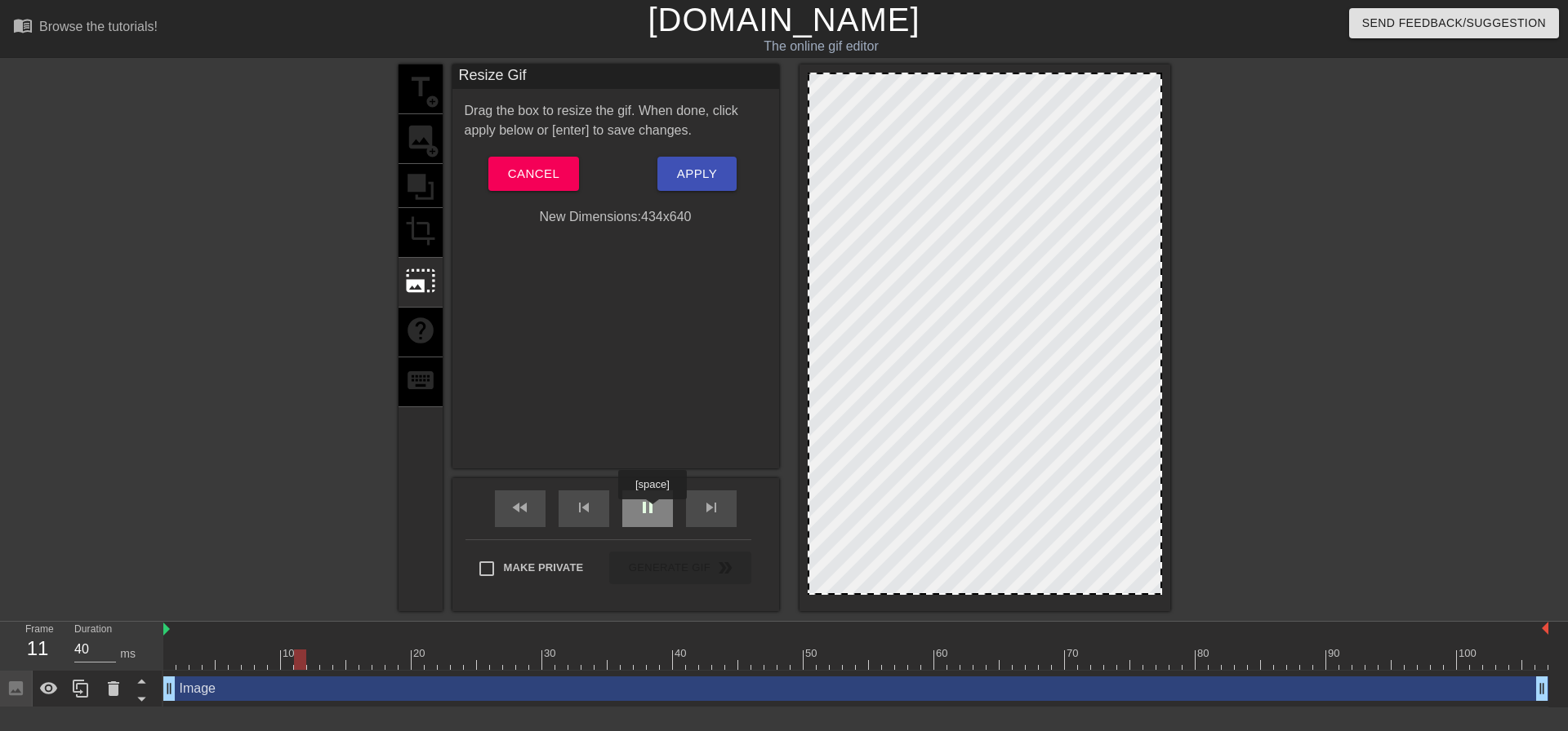
type input "30"
click at [651, 511] on span "pause" at bounding box center [648, 507] width 20 height 20
click at [547, 175] on span "Cancel" at bounding box center [533, 174] width 51 height 22
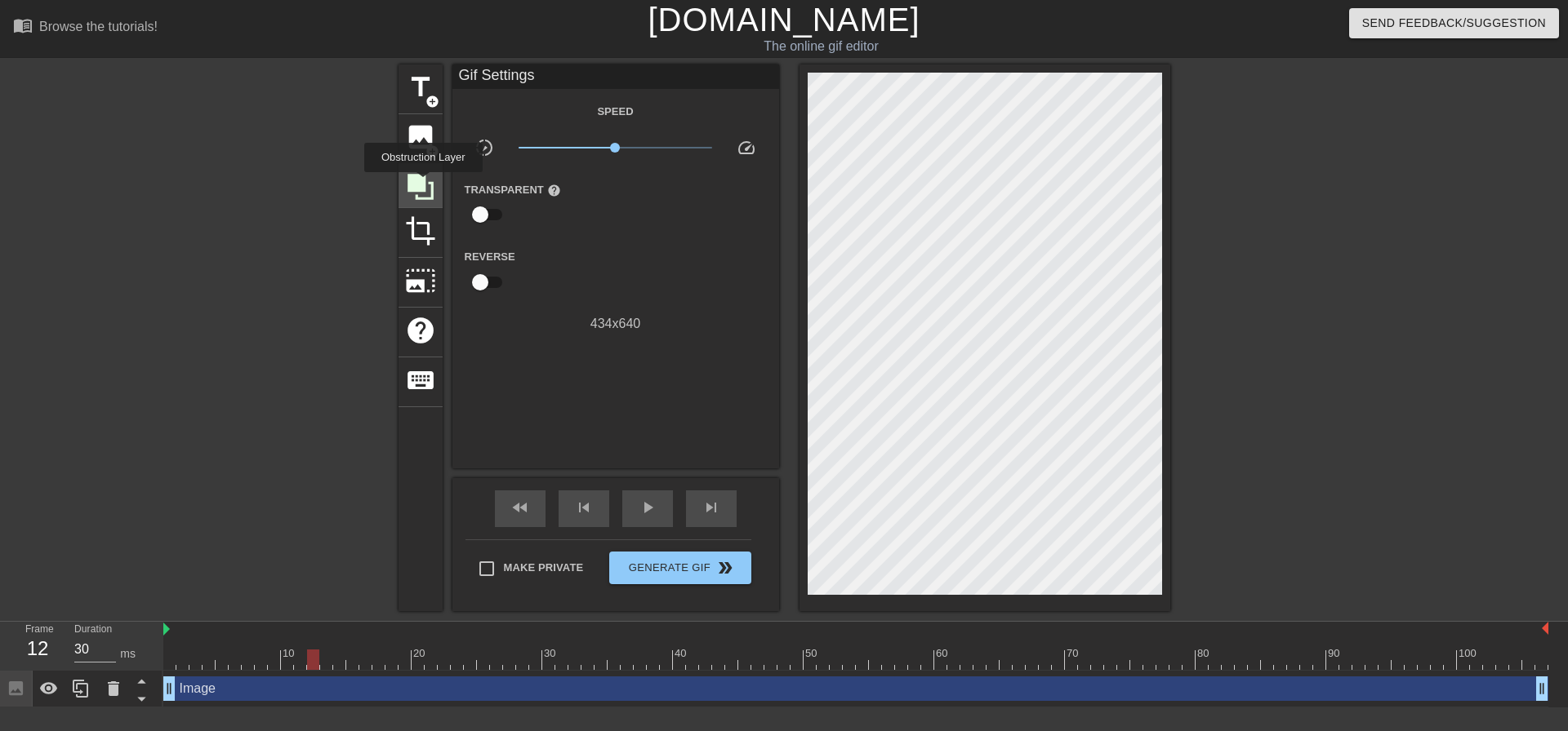
click at [414, 181] on icon at bounding box center [421, 187] width 26 height 26
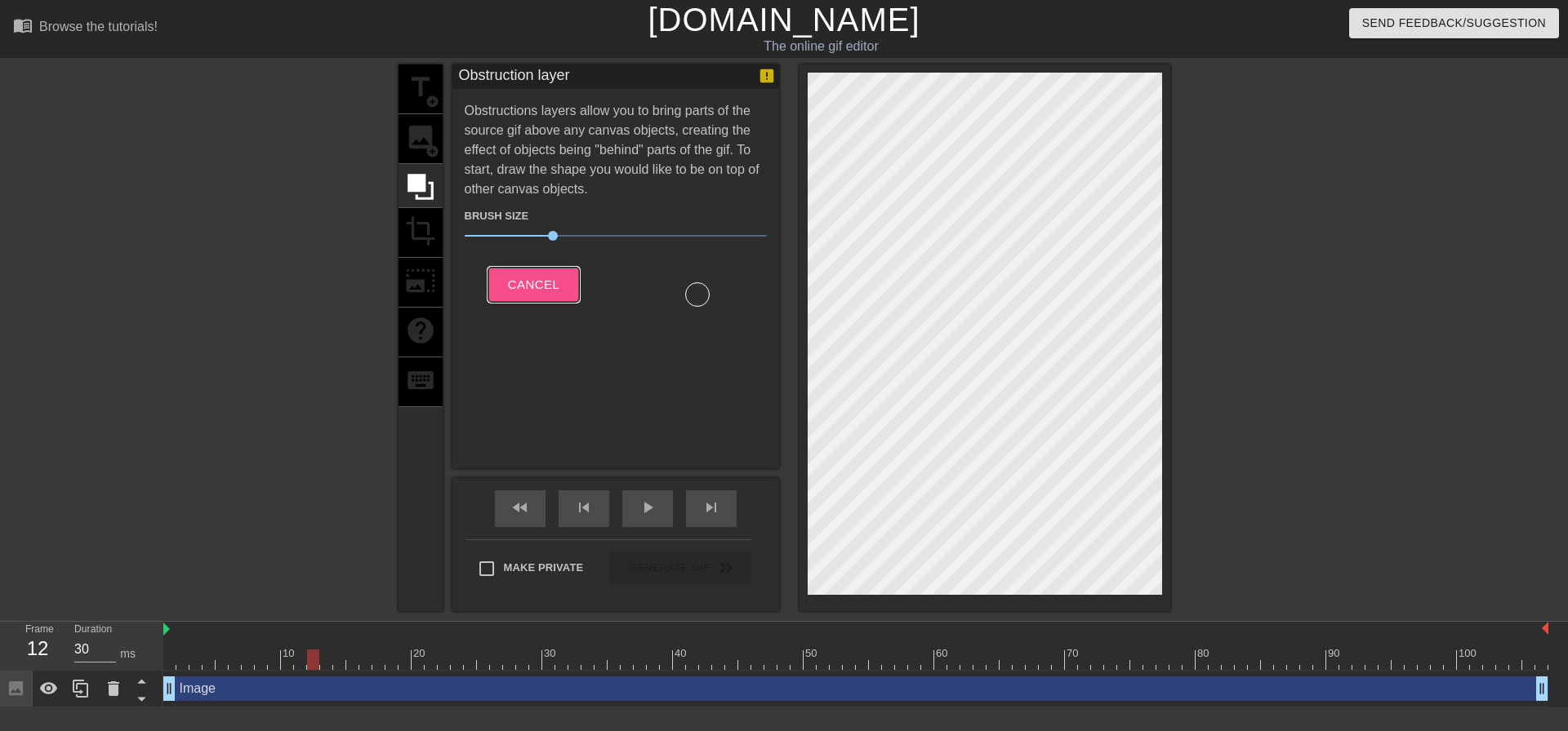
click at [519, 289] on span "Cancel" at bounding box center [533, 285] width 51 height 22
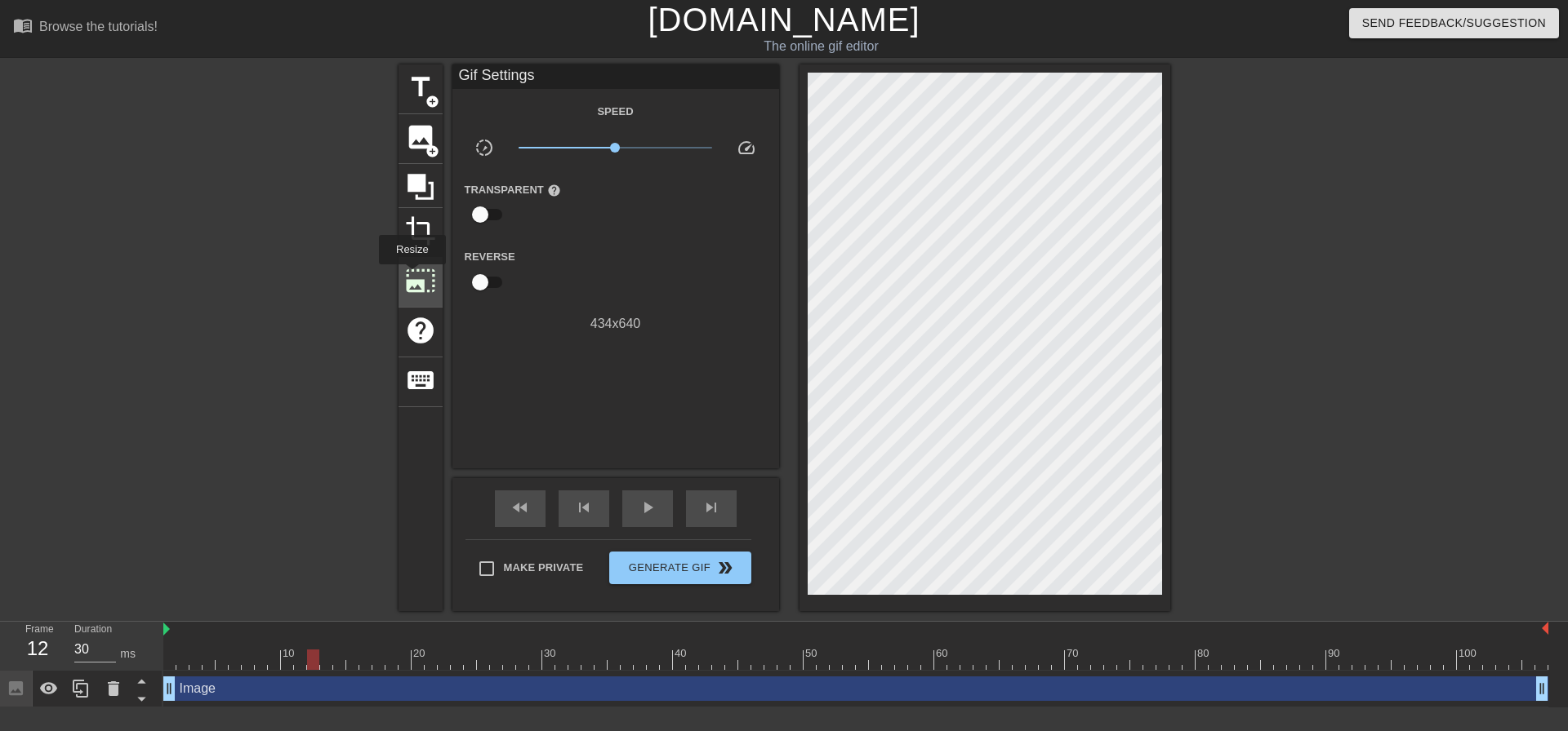
click at [411, 276] on span "photo_size_select_large" at bounding box center [421, 280] width 31 height 31
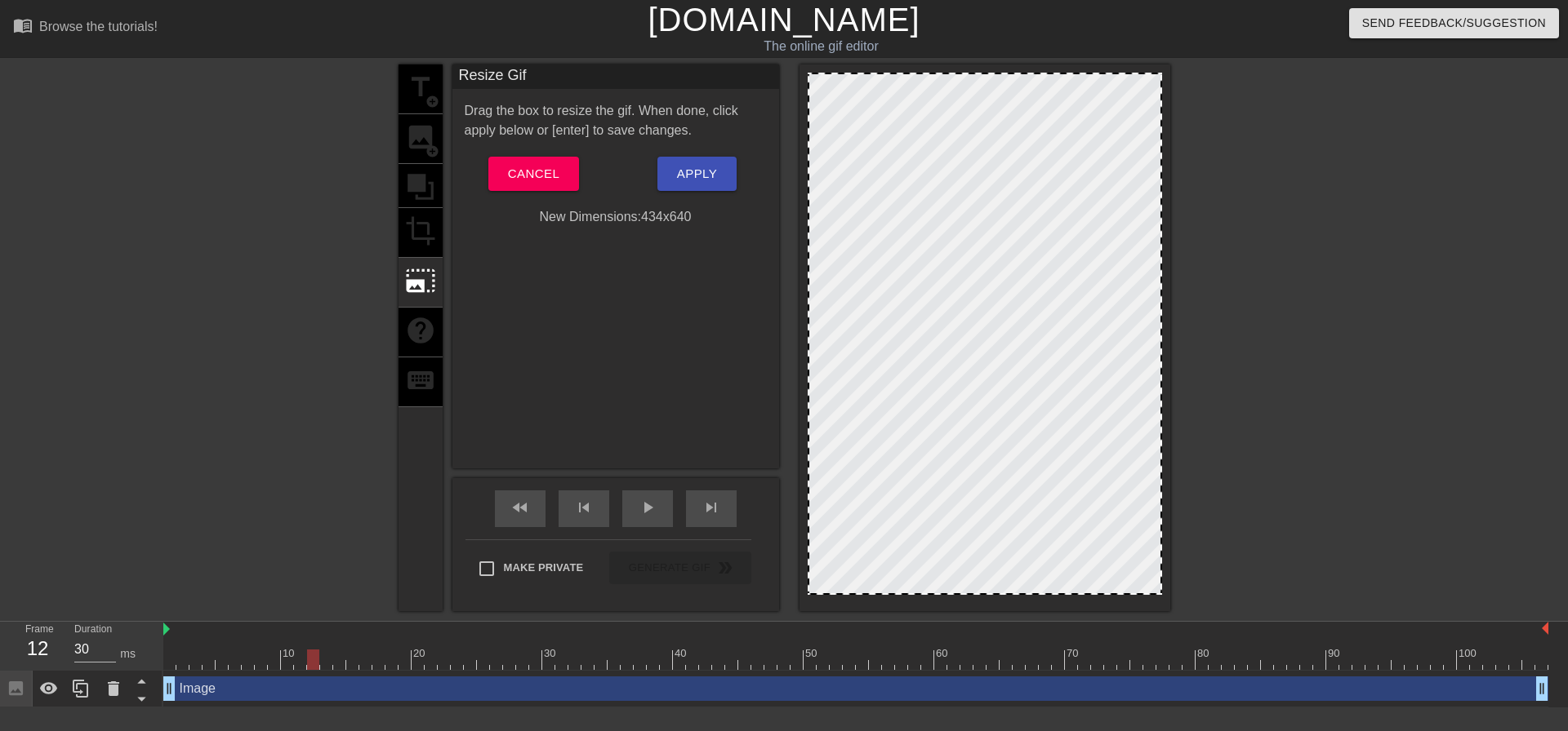
drag, startPoint x: 811, startPoint y: 73, endPoint x: 850, endPoint y: 119, distance: 60.3
click at [850, 119] on div at bounding box center [985, 334] width 354 height 523
drag, startPoint x: 1108, startPoint y: 189, endPoint x: 919, endPoint y: 339, distance: 241.3
click at [918, 339] on div at bounding box center [985, 334] width 354 height 523
drag, startPoint x: 1178, startPoint y: 395, endPoint x: 991, endPoint y: 399, distance: 187.0
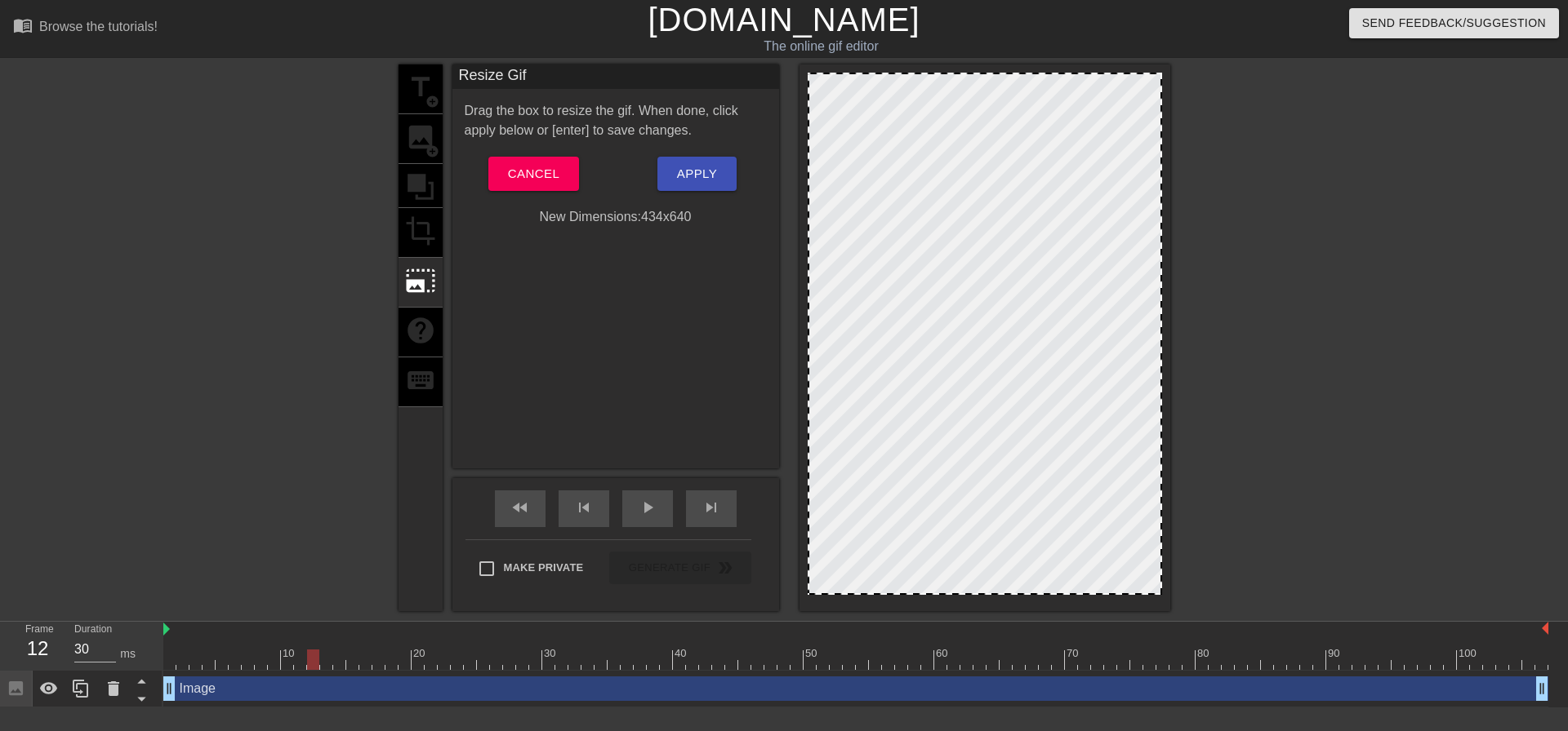
drag, startPoint x: 991, startPoint y: 399, endPoint x: 757, endPoint y: 543, distance: 274.8
click at [931, 524] on div at bounding box center [985, 334] width 354 height 523
click at [479, 568] on input "Make Private" at bounding box center [487, 568] width 34 height 34
checkbox input "true"
click at [521, 179] on span "Cancel" at bounding box center [533, 174] width 51 height 22
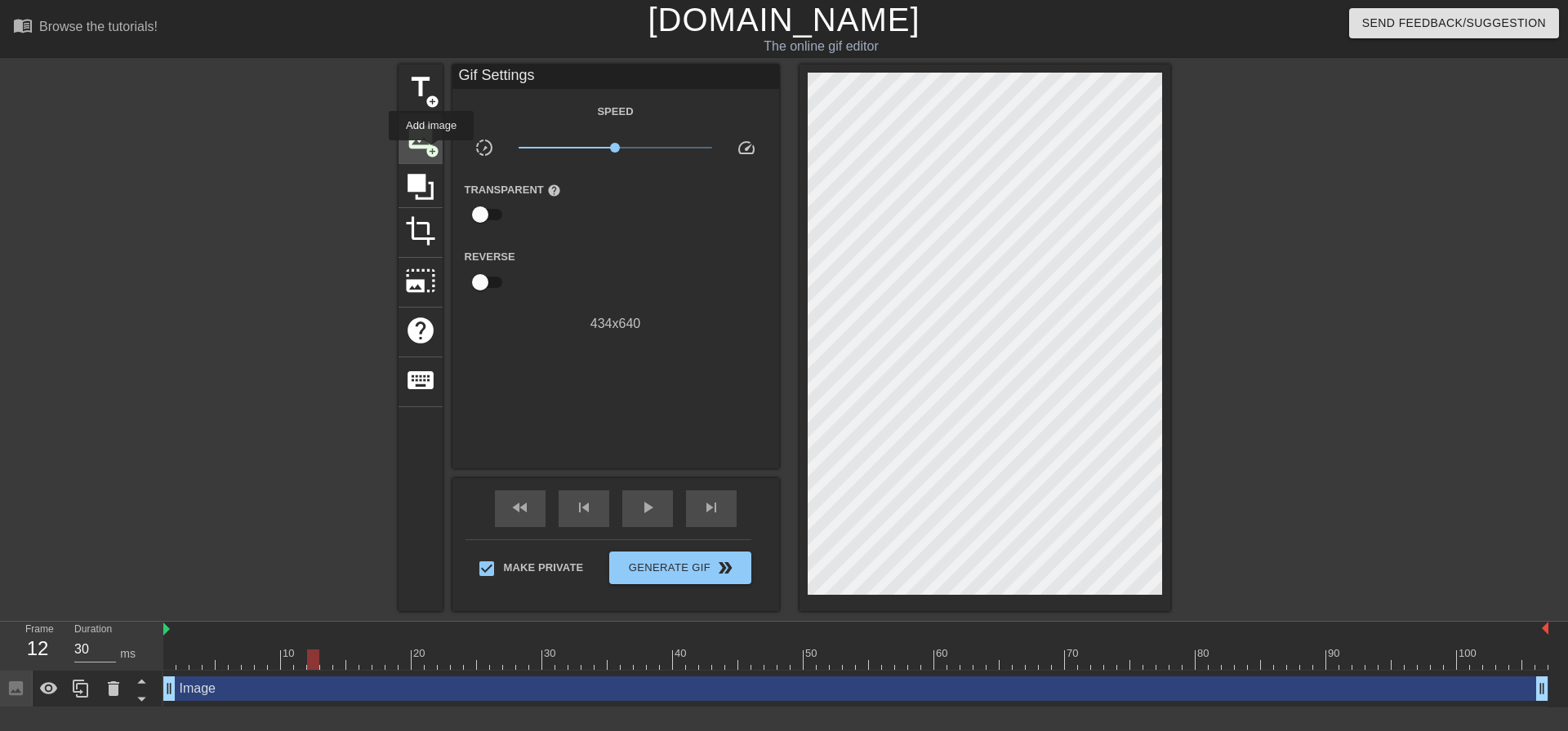
click at [431, 152] on span "add_circle" at bounding box center [432, 151] width 13 height 13
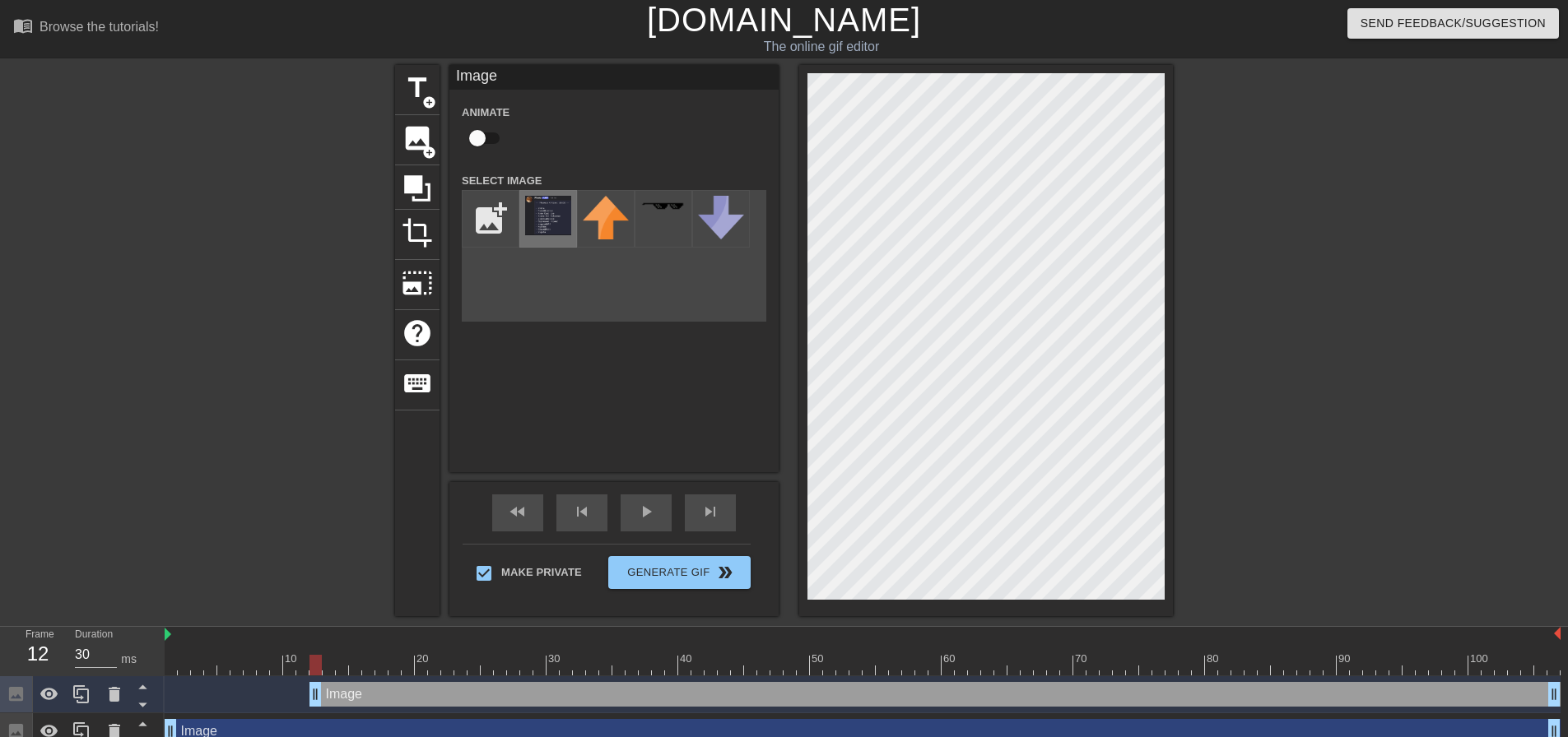
click at [542, 224] on img at bounding box center [548, 215] width 46 height 40
click at [628, 513] on div "play_arrow" at bounding box center [646, 512] width 51 height 37
click at [392, 215] on div "title add_circle image add_circle crop photo_size_select_large help keyboard Im…" at bounding box center [784, 340] width 1568 height 551
type input "30"
